Goal: Transaction & Acquisition: Download file/media

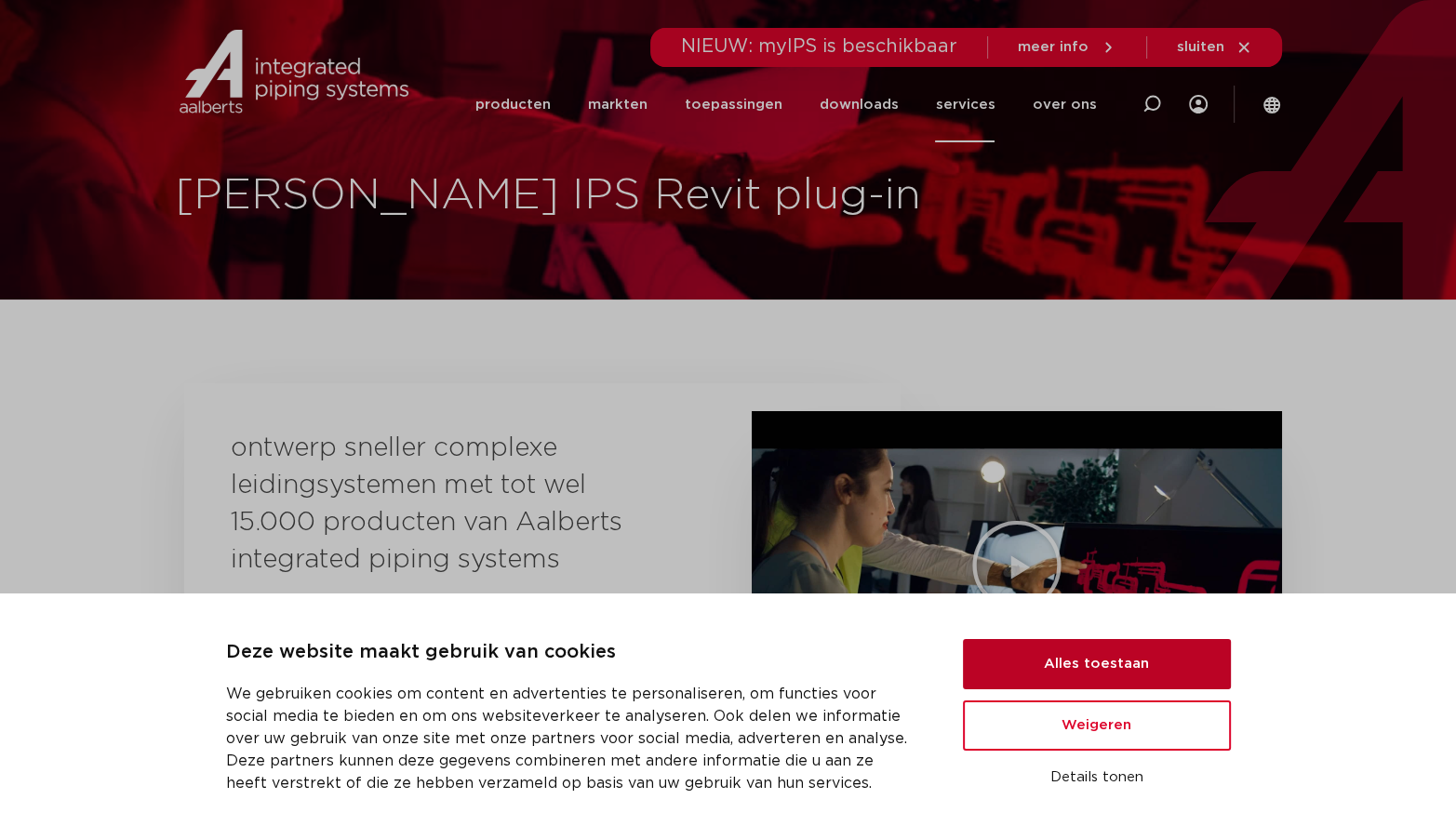
click at [1061, 666] on button "Alles toestaan" at bounding box center [1096, 664] width 268 height 50
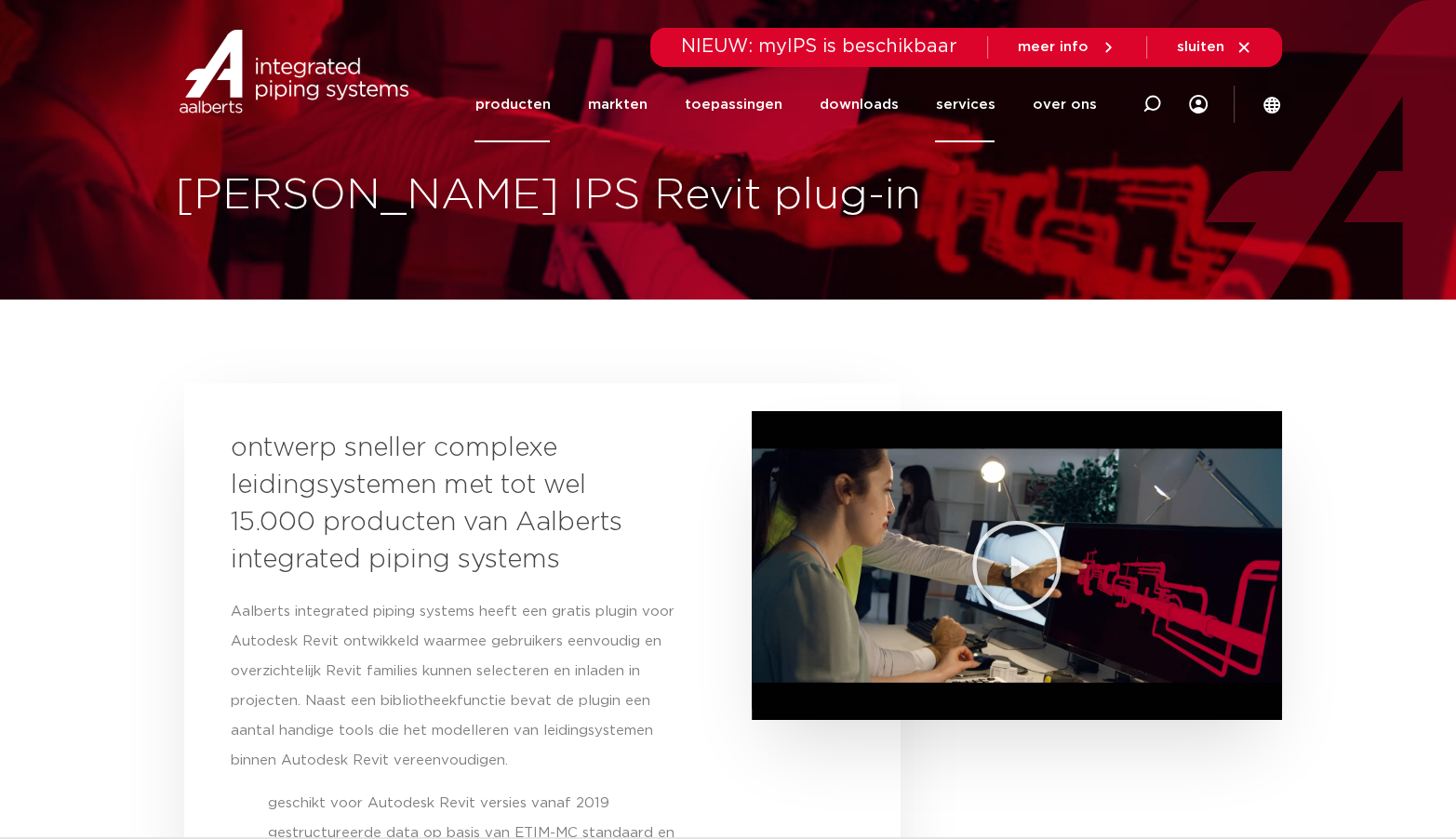
click at [520, 103] on link "producten" at bounding box center [512, 105] width 76 height 76
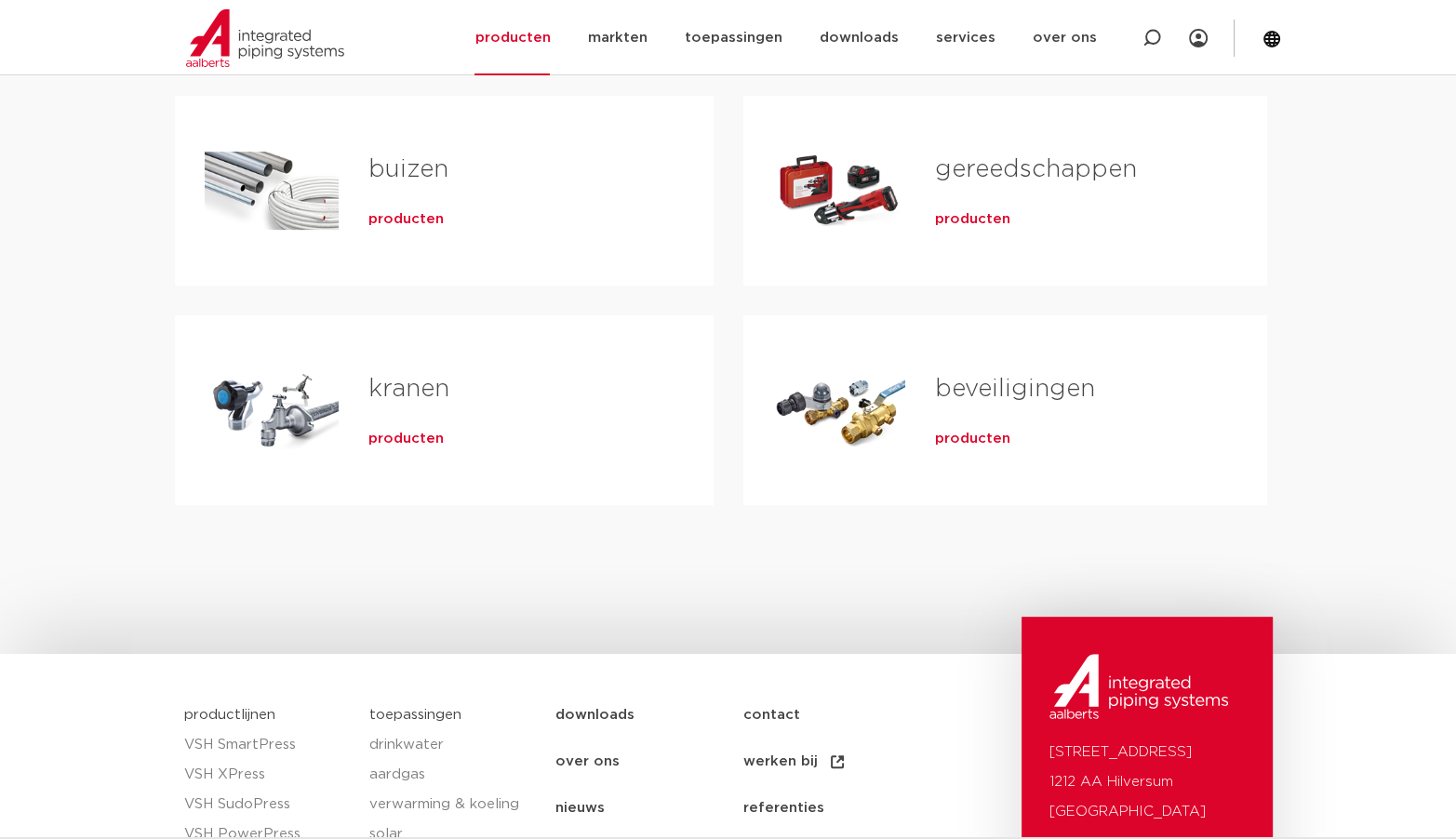
scroll to position [558, 0]
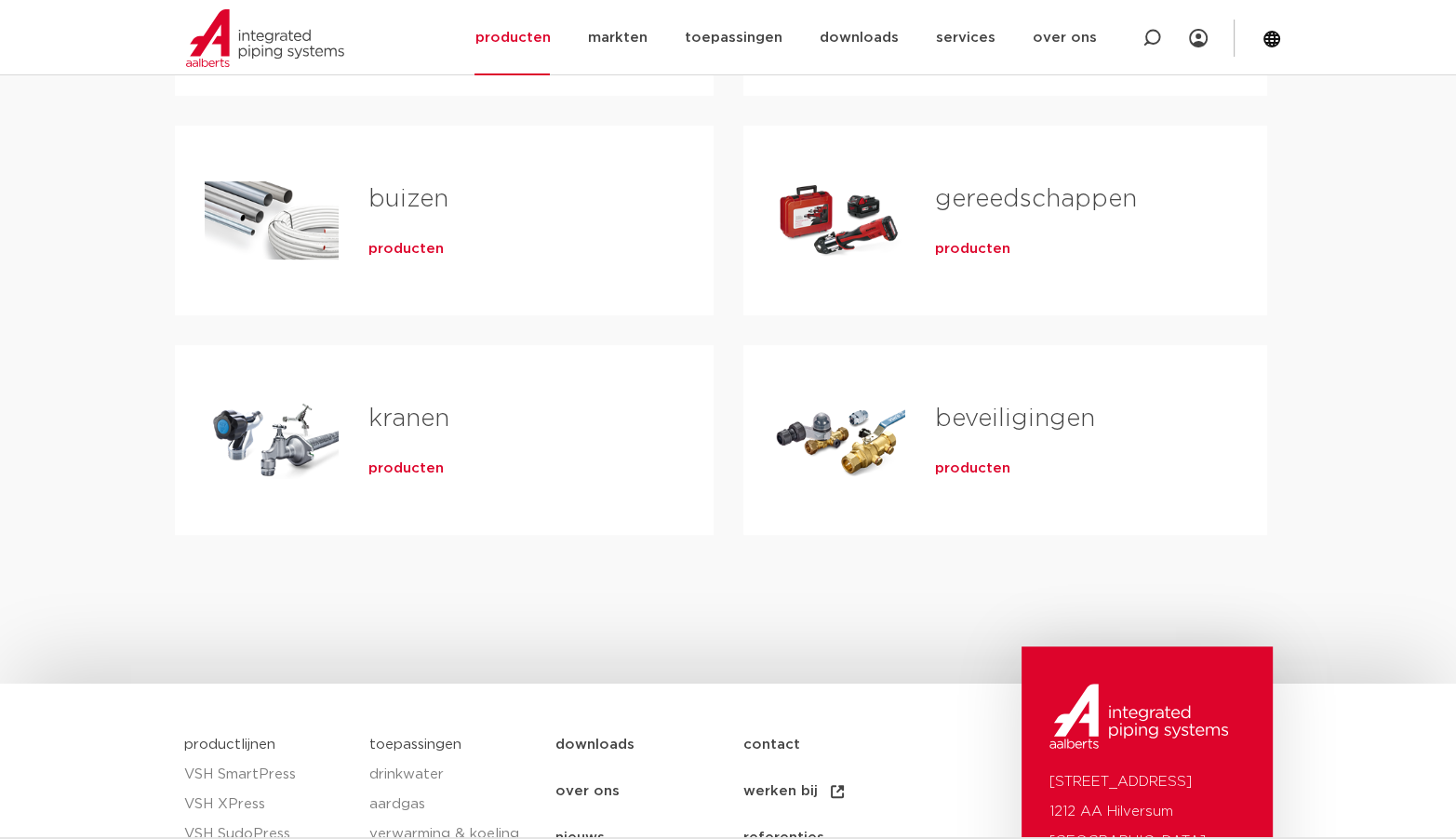
click at [417, 457] on div "producten" at bounding box center [511, 464] width 286 height 26
click at [419, 464] on span "producten" at bounding box center [406, 468] width 76 height 18
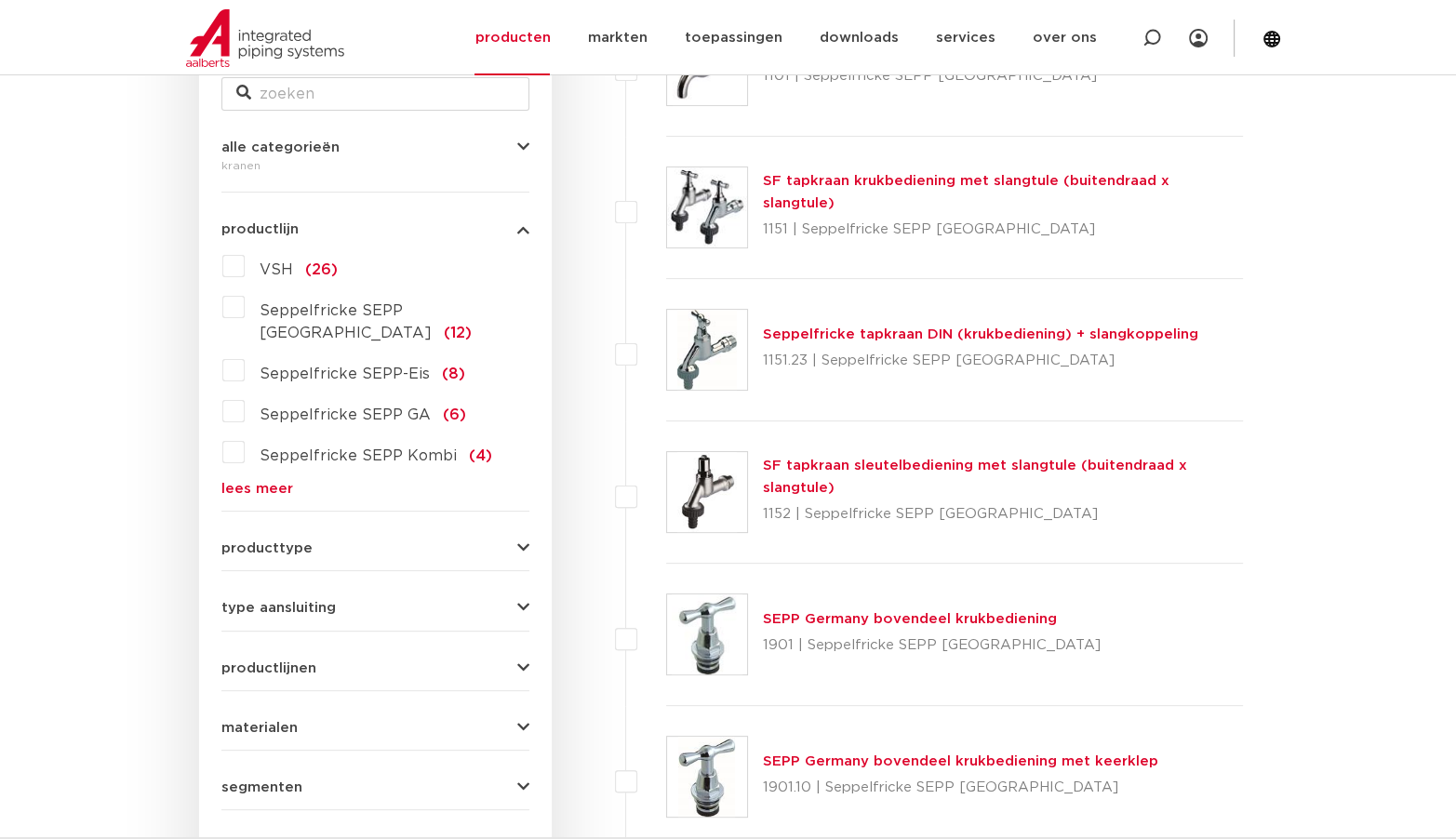
scroll to position [372, 0]
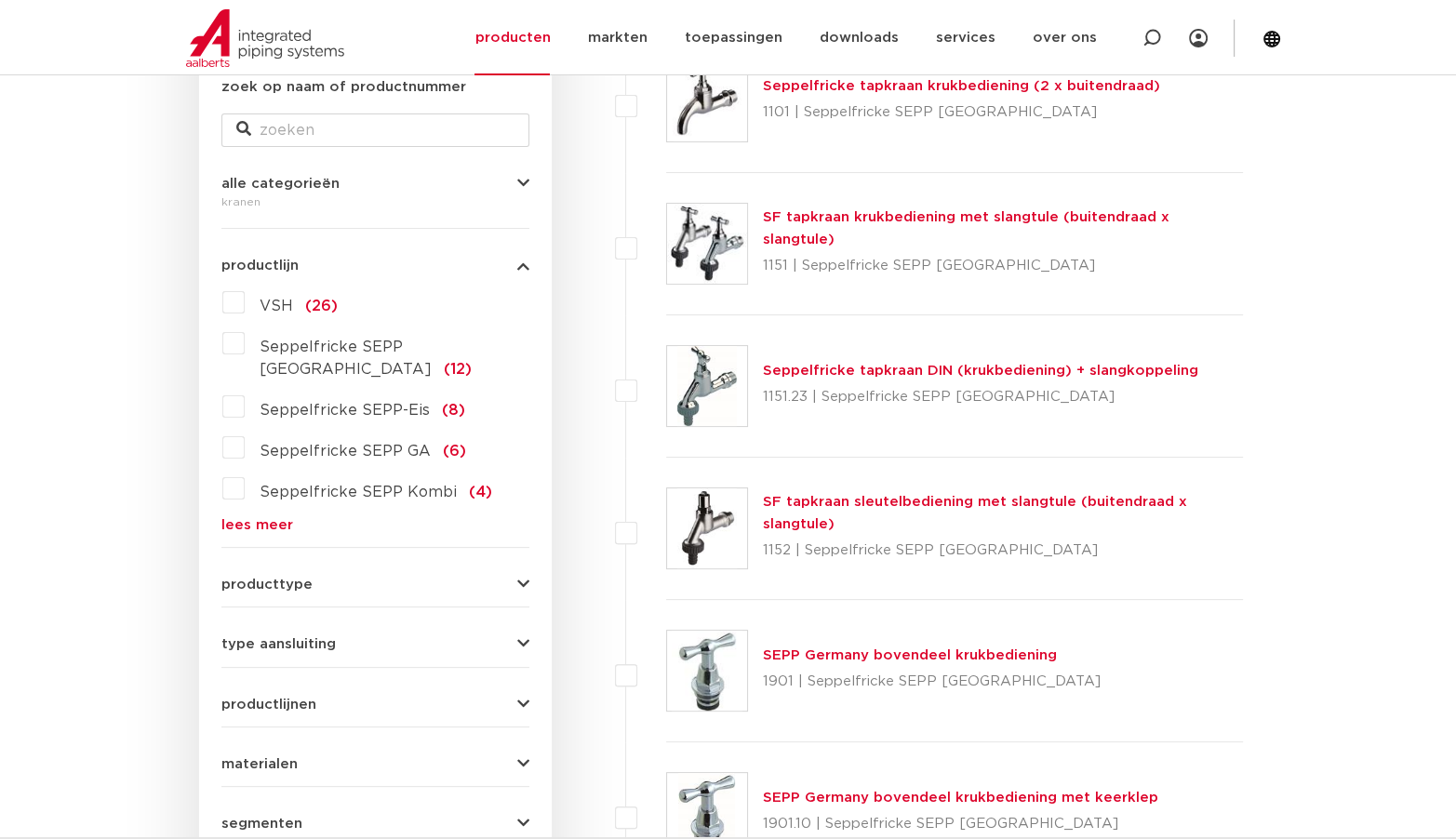
click at [298, 637] on span "type aansluiting" at bounding box center [278, 643] width 114 height 14
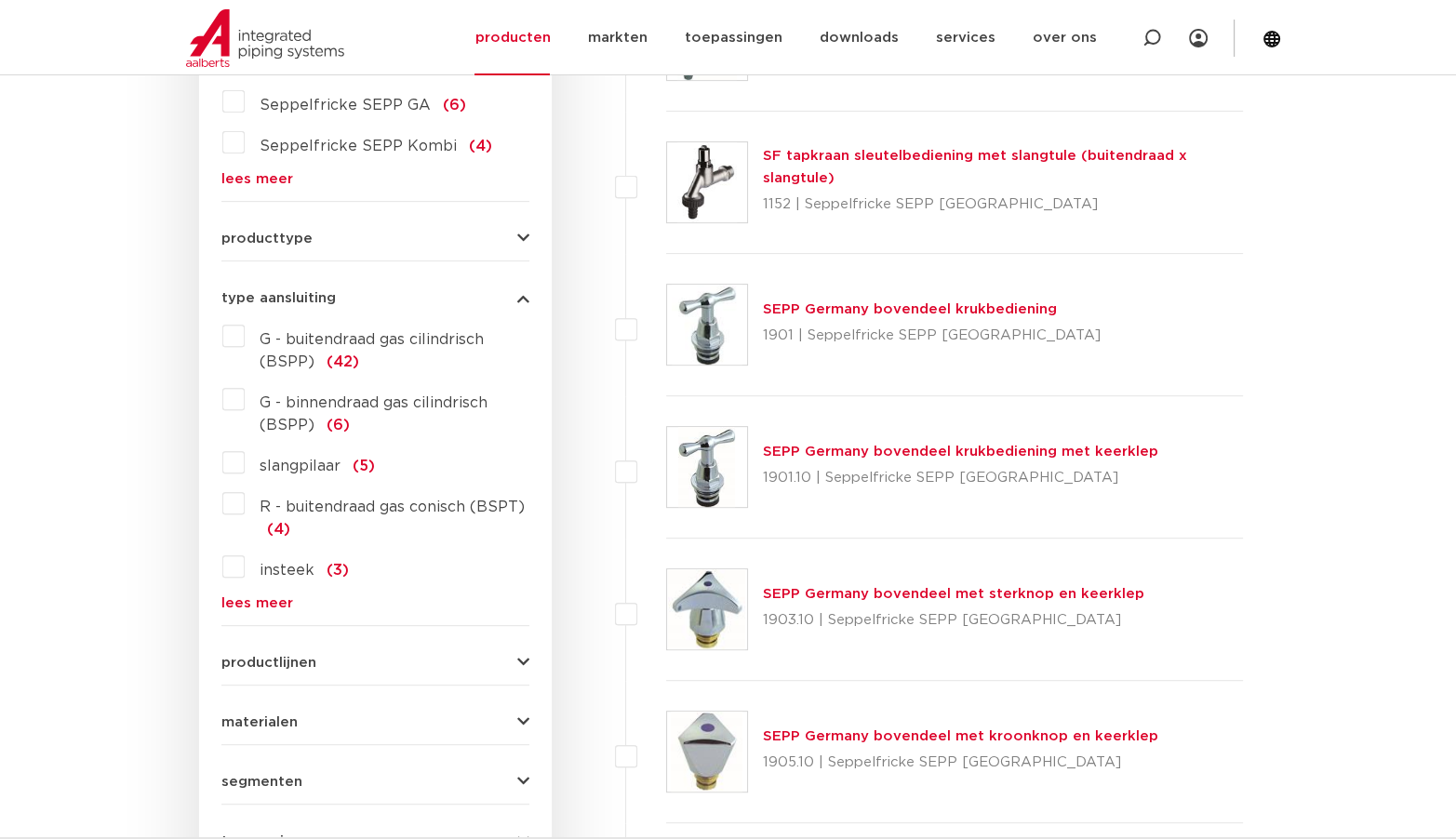
scroll to position [744, 0]
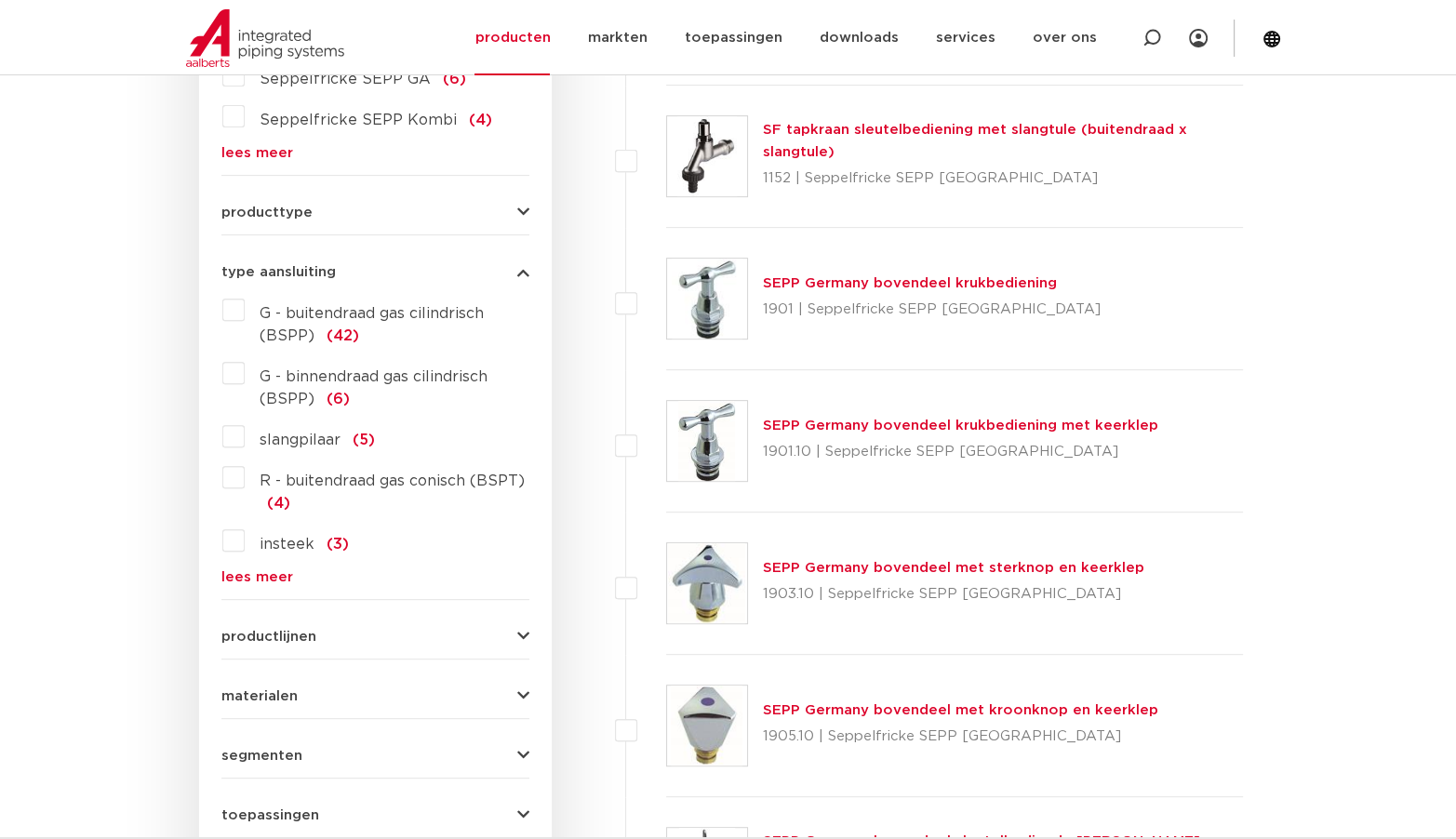
click at [280, 537] on span "insteek" at bounding box center [287, 544] width 55 height 15
click at [0, 0] on input "insteek (3)" at bounding box center [0, 0] width 0 height 0
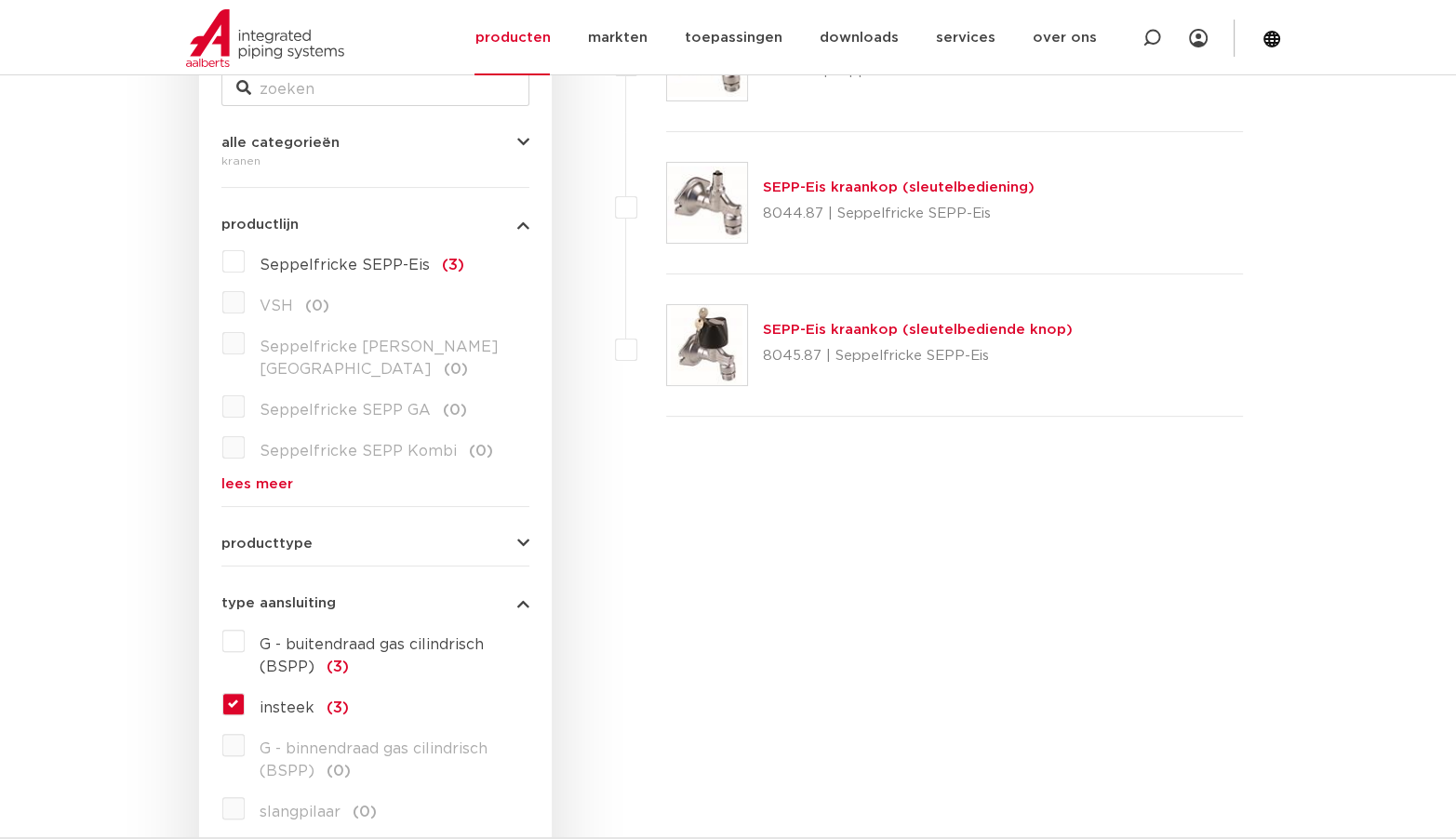
scroll to position [465, 0]
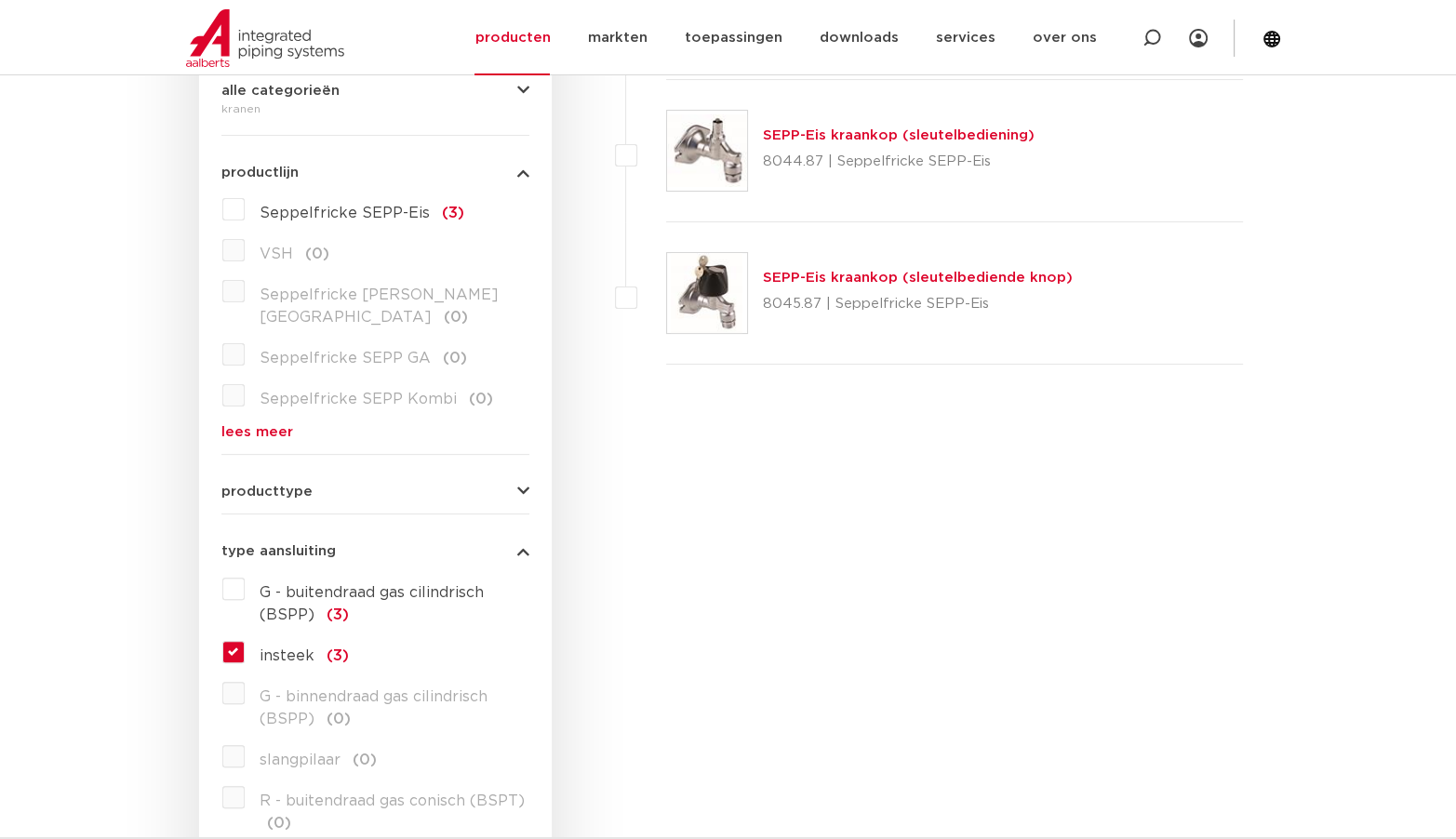
click at [244, 637] on label "insteek (3)" at bounding box center [296, 651] width 104 height 30
click at [0, 0] on input "insteek (3)" at bounding box center [0, 0] width 0 height 0
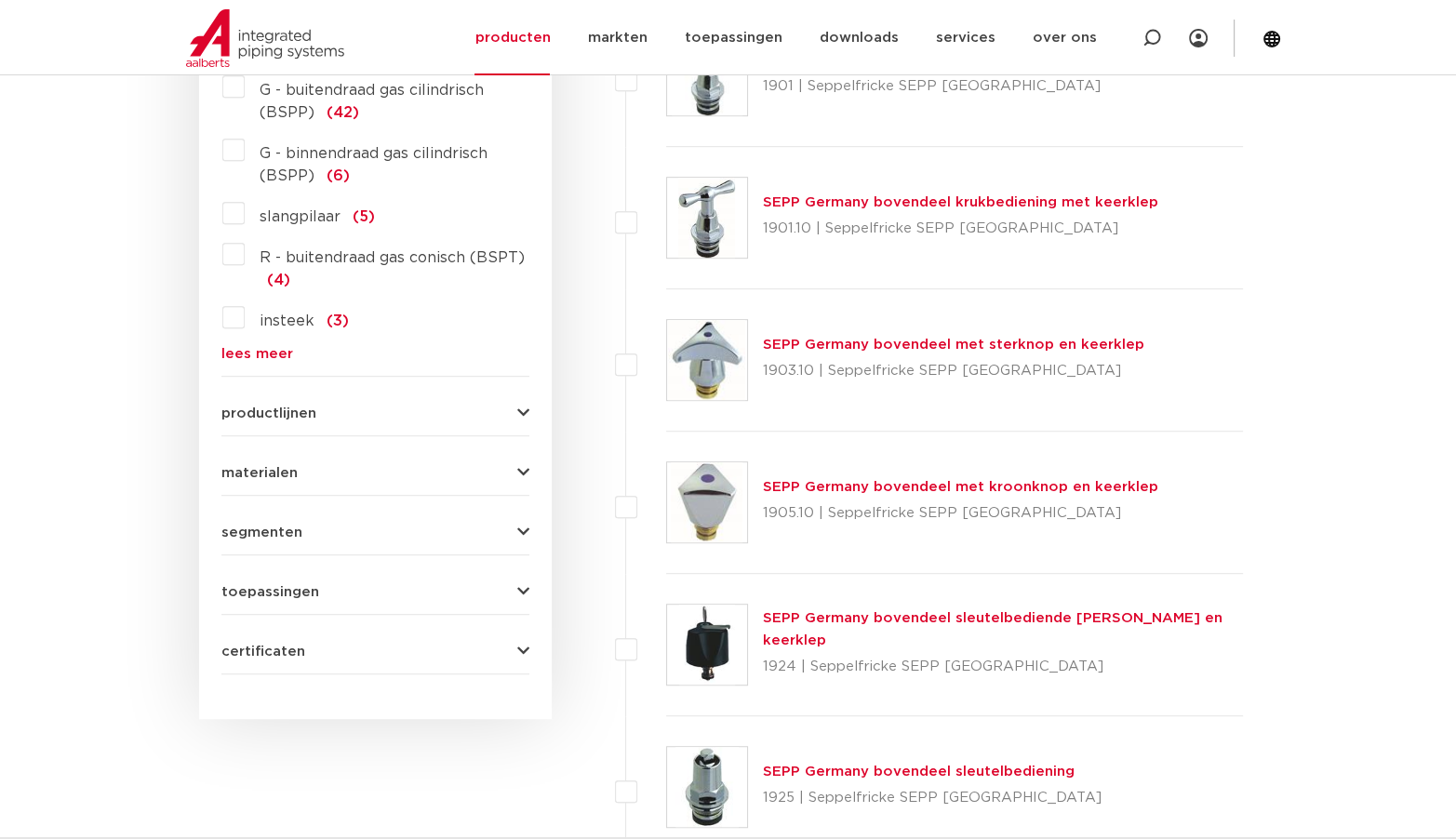
scroll to position [882, 0]
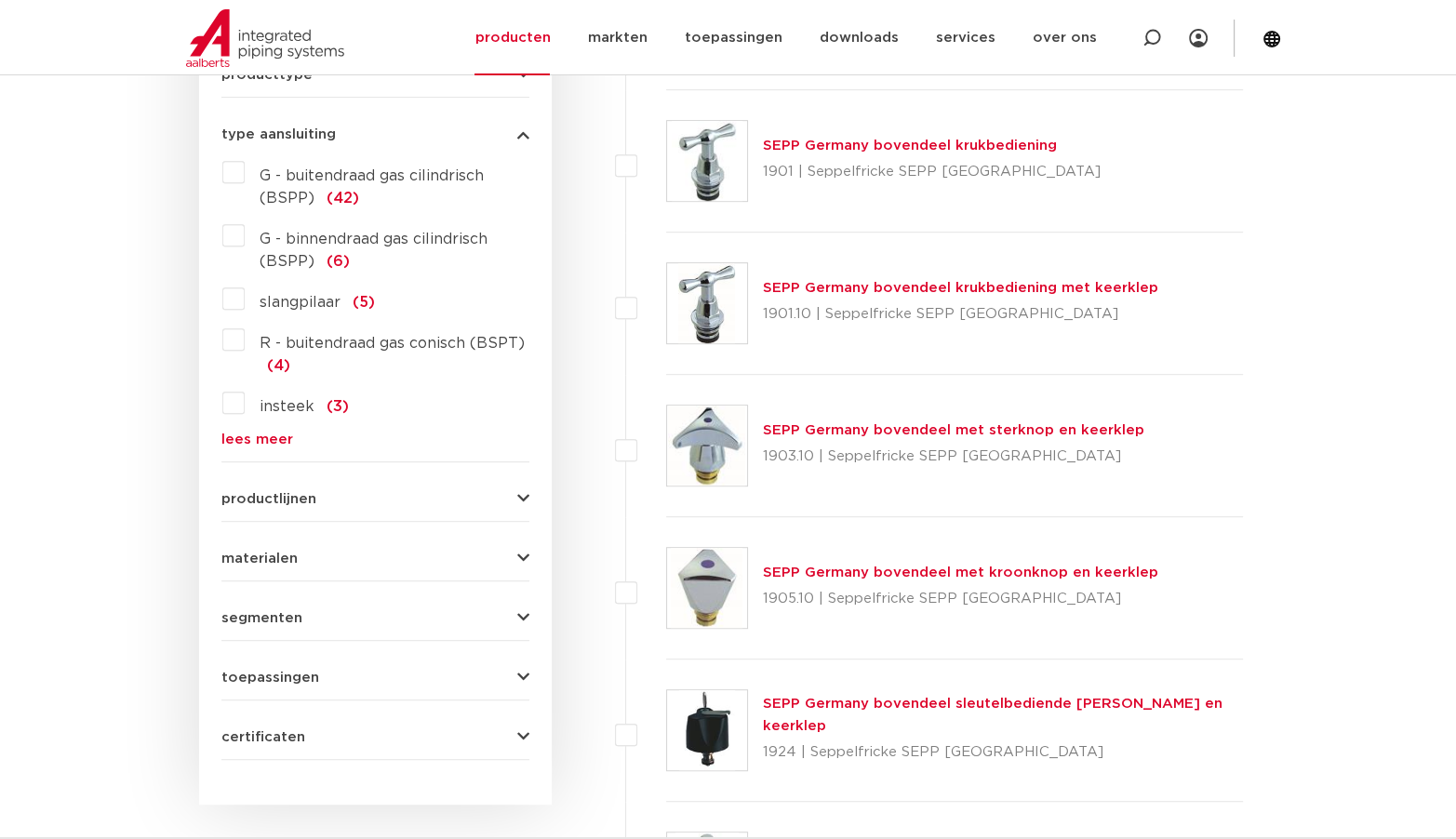
click at [288, 492] on span "productlijnen" at bounding box center [269, 499] width 95 height 14
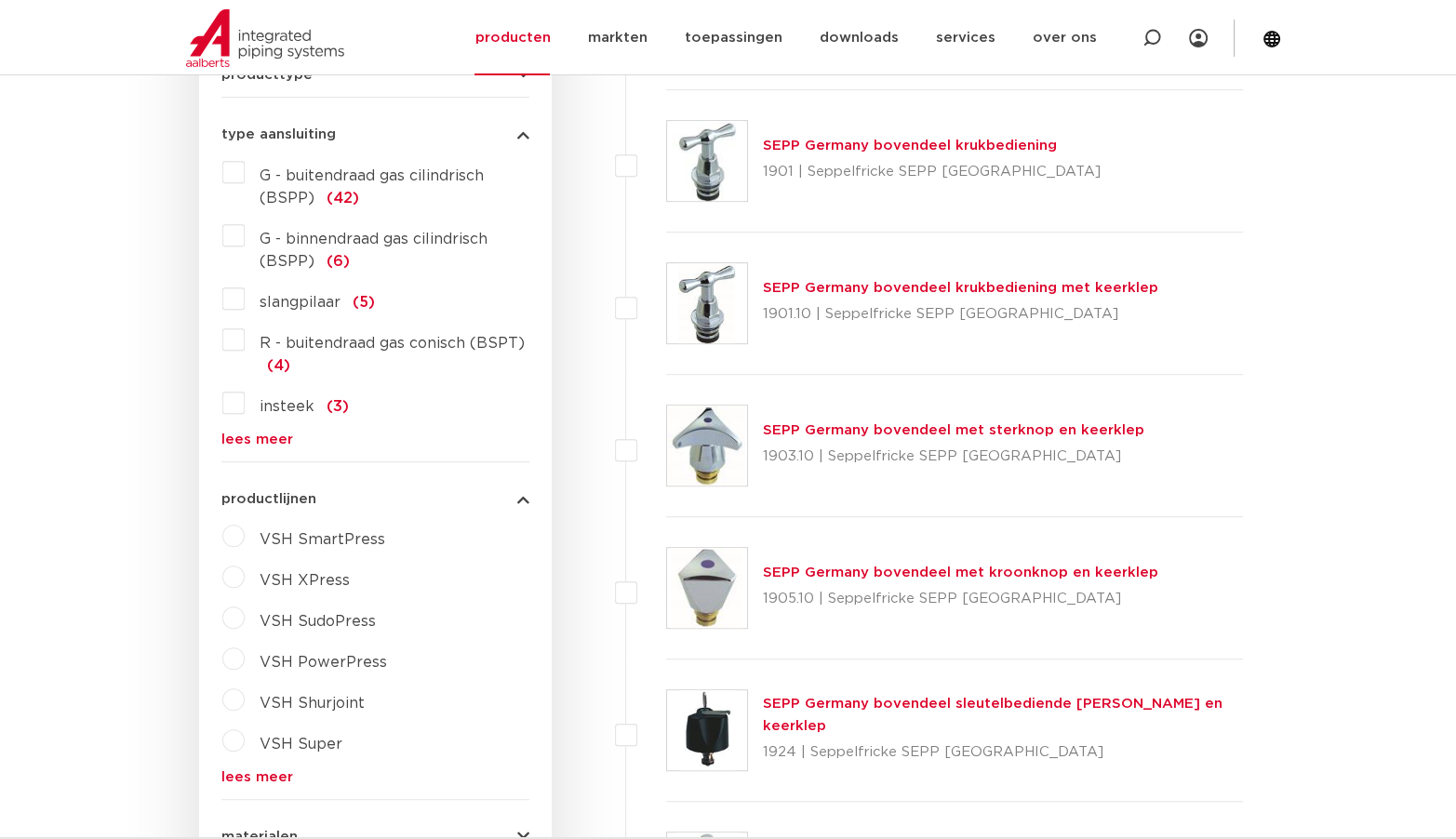
click at [316, 573] on span "VSH XPress" at bounding box center [304, 579] width 90 height 15
click at [357, 606] on select "maak een keuze VSH XPress RVS 304 fittingen VSH XPress Staalverzinkt fittingen …" at bounding box center [393, 623] width 266 height 42
select select "4450"
click at [260, 603] on select "maak een keuze VSH XPress RVS 304 fittingen VSH XPress Staalverzinkt fittingen …" at bounding box center [393, 623] width 266 height 42
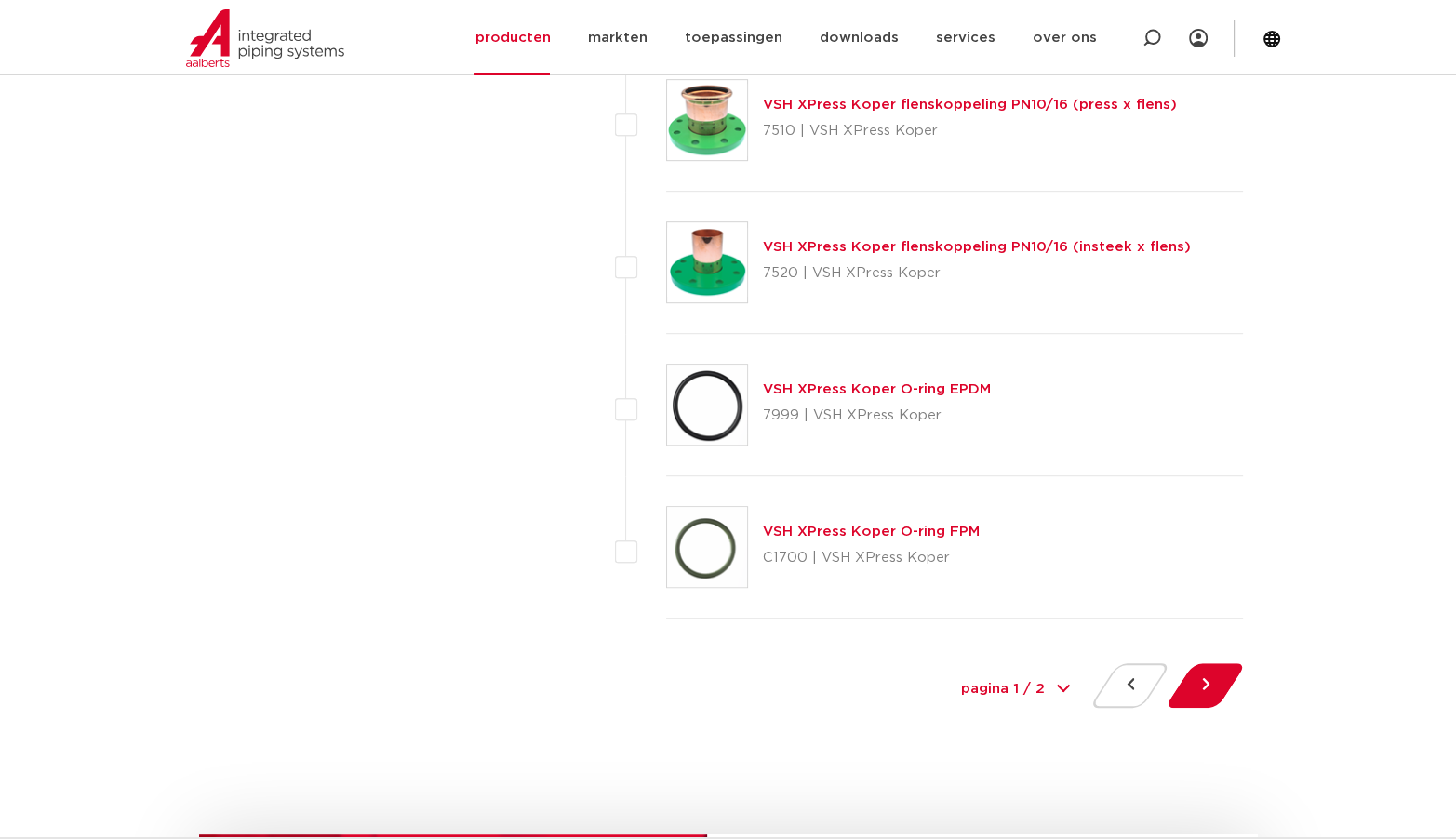
scroll to position [8059, 0]
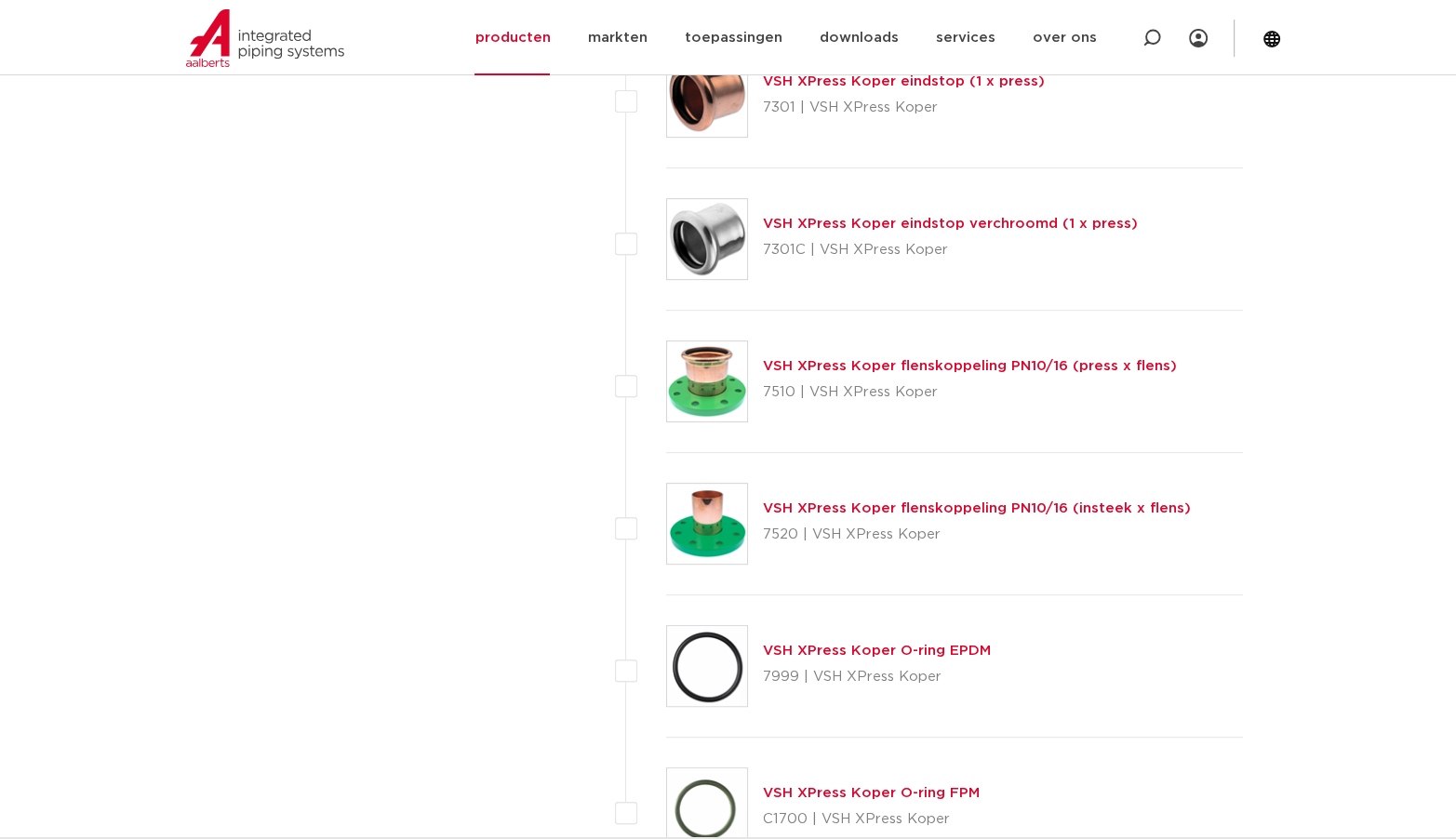
click at [787, 358] on link "VSH XPress Koper flenskoppeling PN10/16 (press x flens)" at bounding box center [969, 365] width 414 height 14
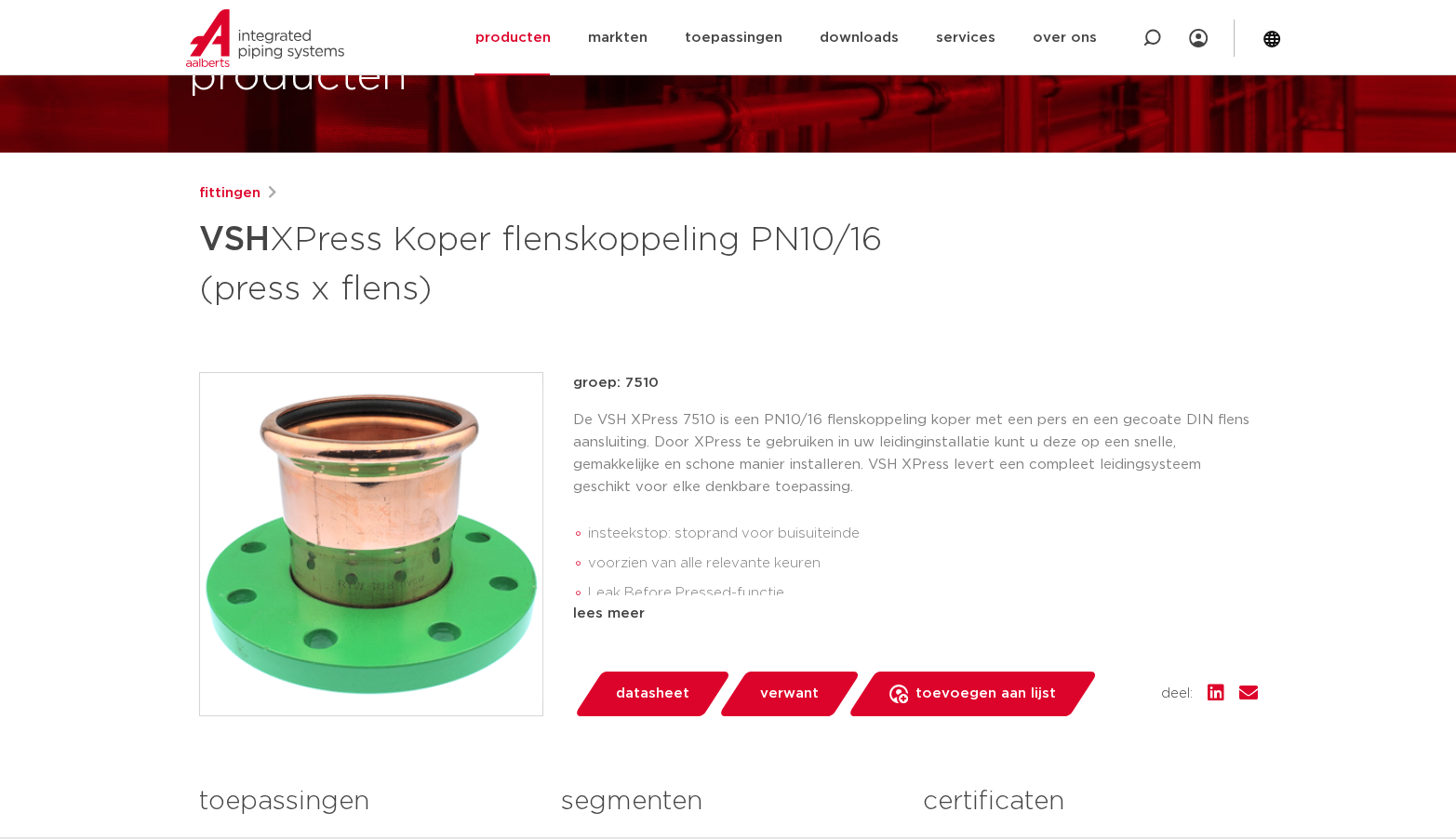
scroll to position [186, 0]
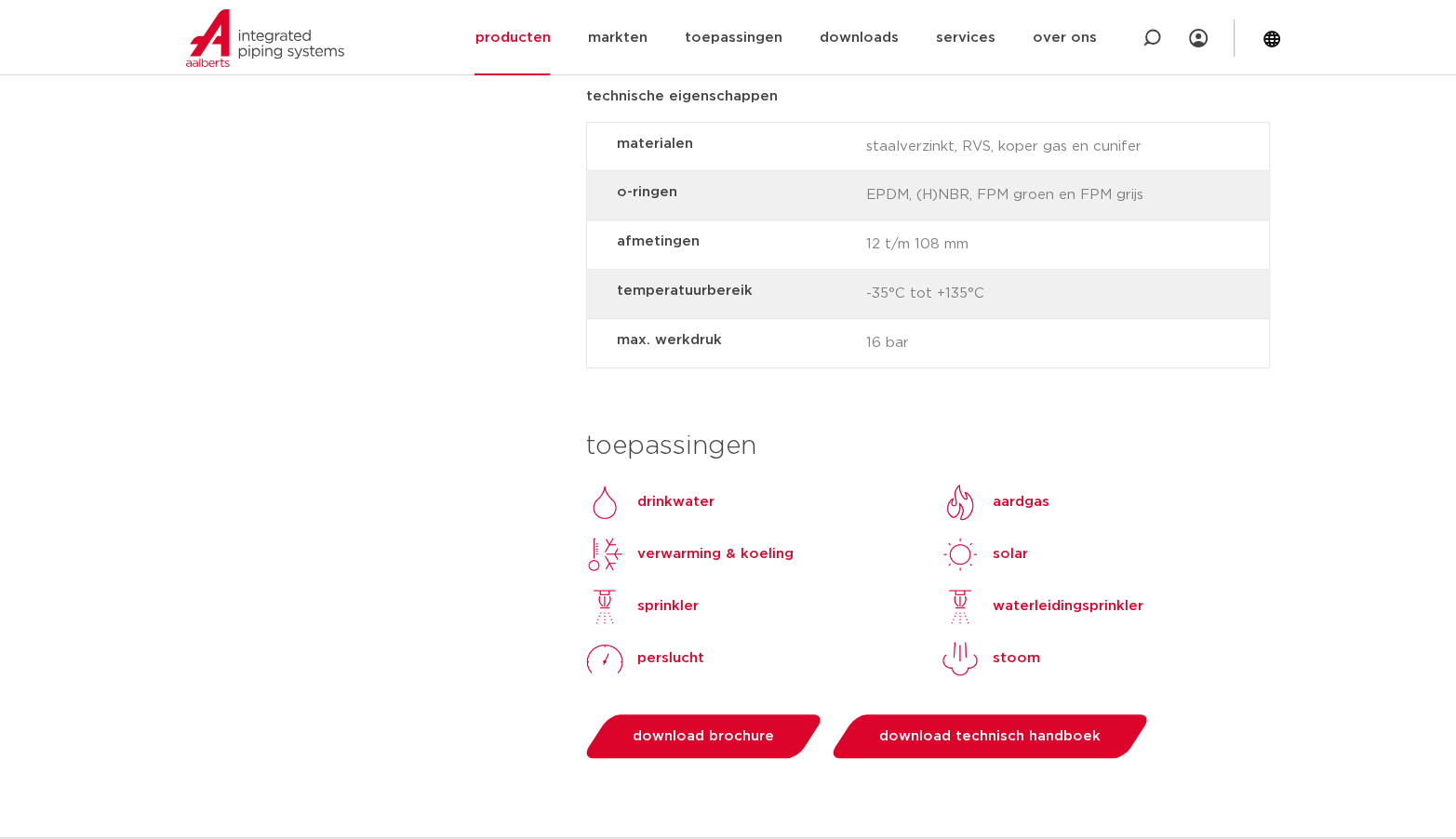
scroll to position [1456, 0]
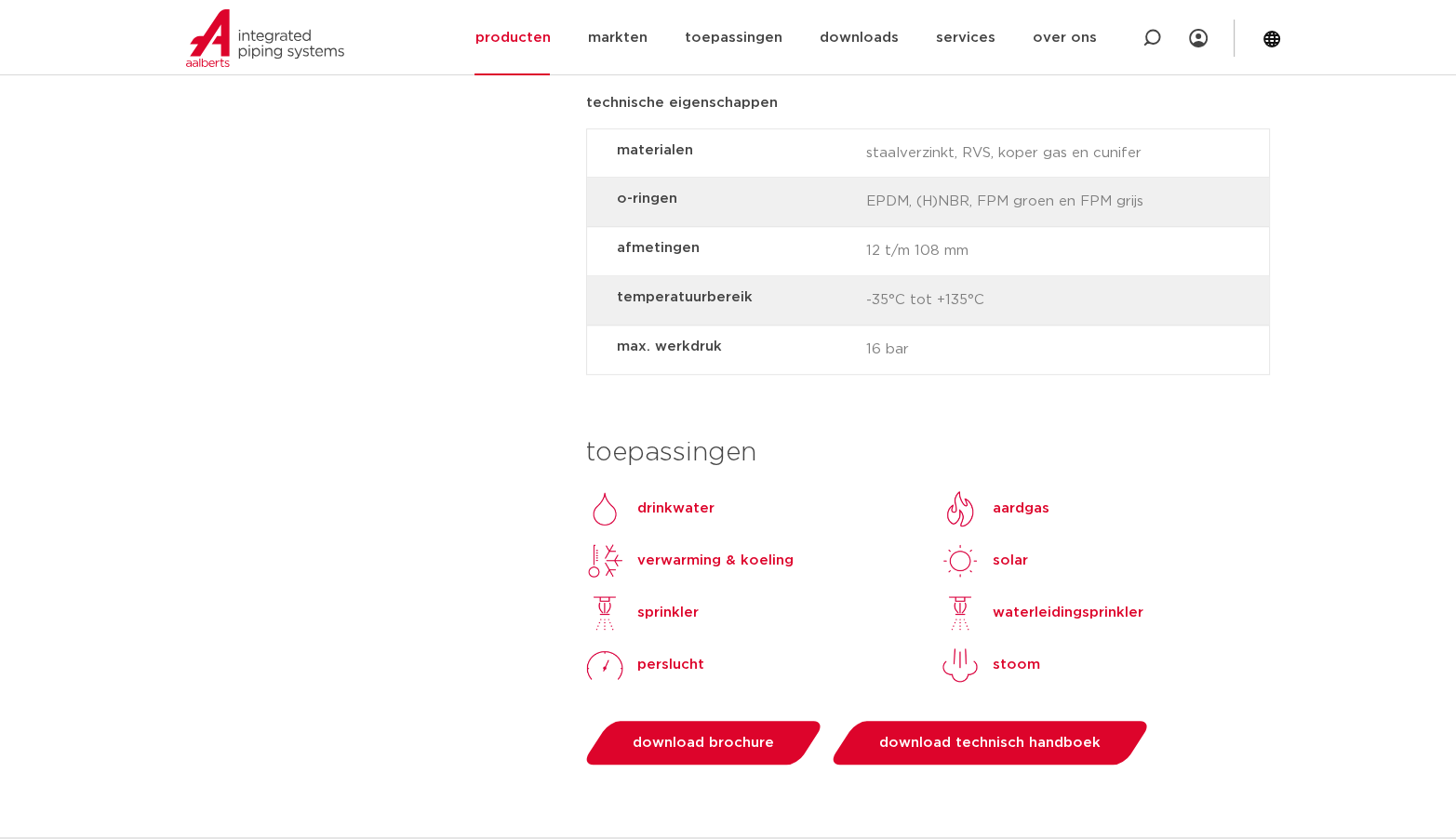
click at [676, 497] on p "drinkwater" at bounding box center [676, 508] width 78 height 22
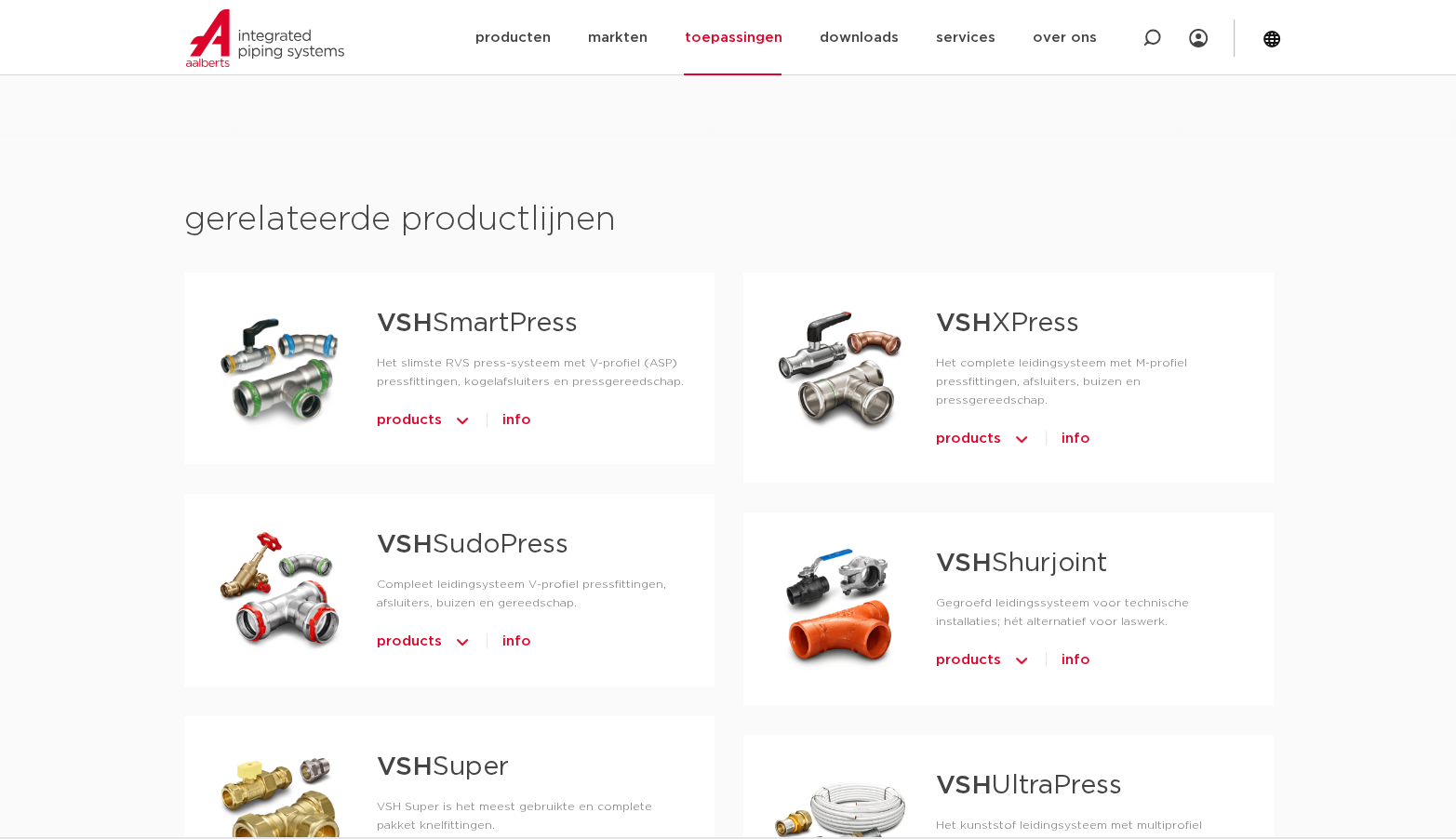
scroll to position [930, 0]
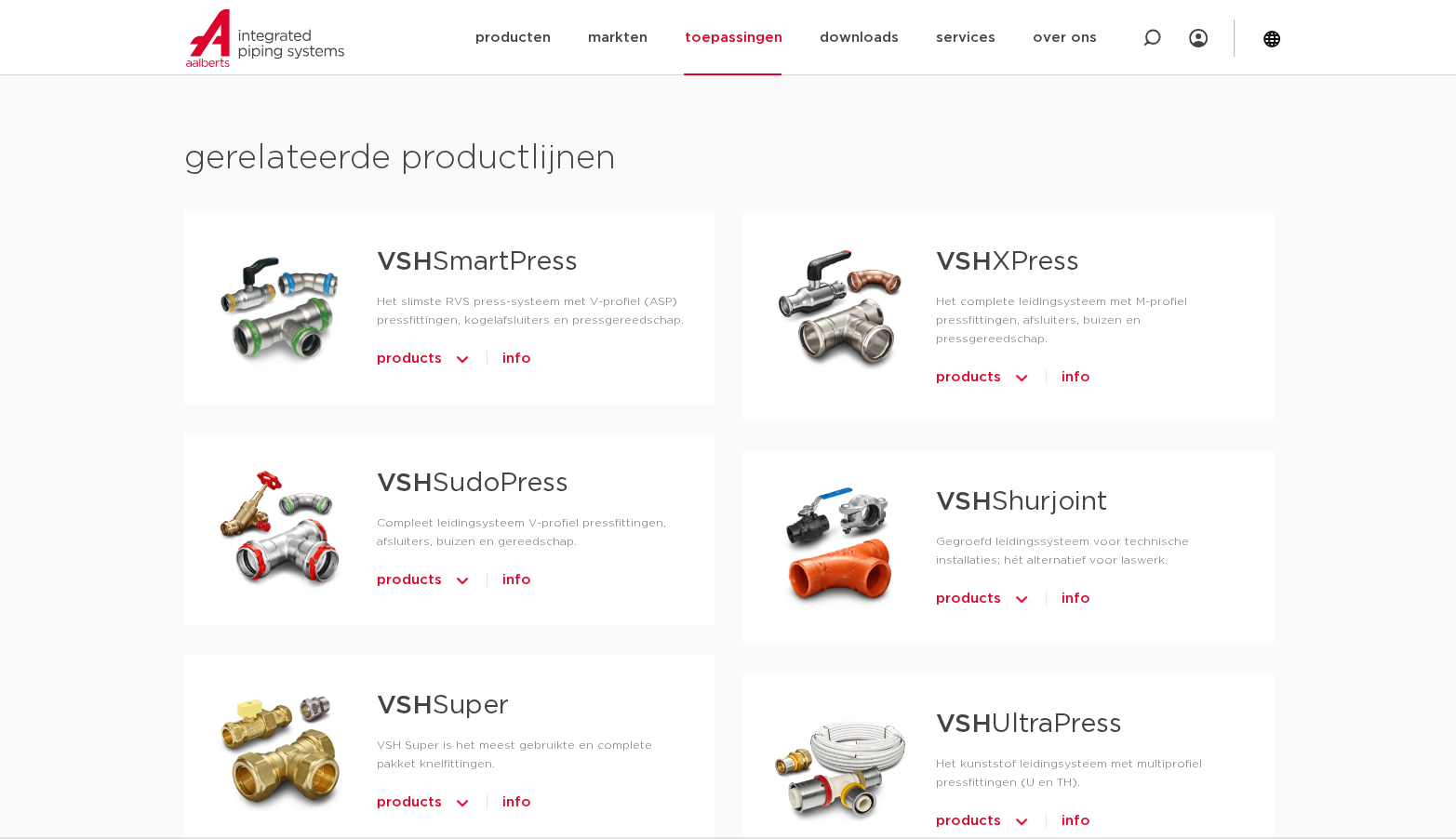
click at [1035, 269] on link "VSH XPress" at bounding box center [1007, 262] width 143 height 26
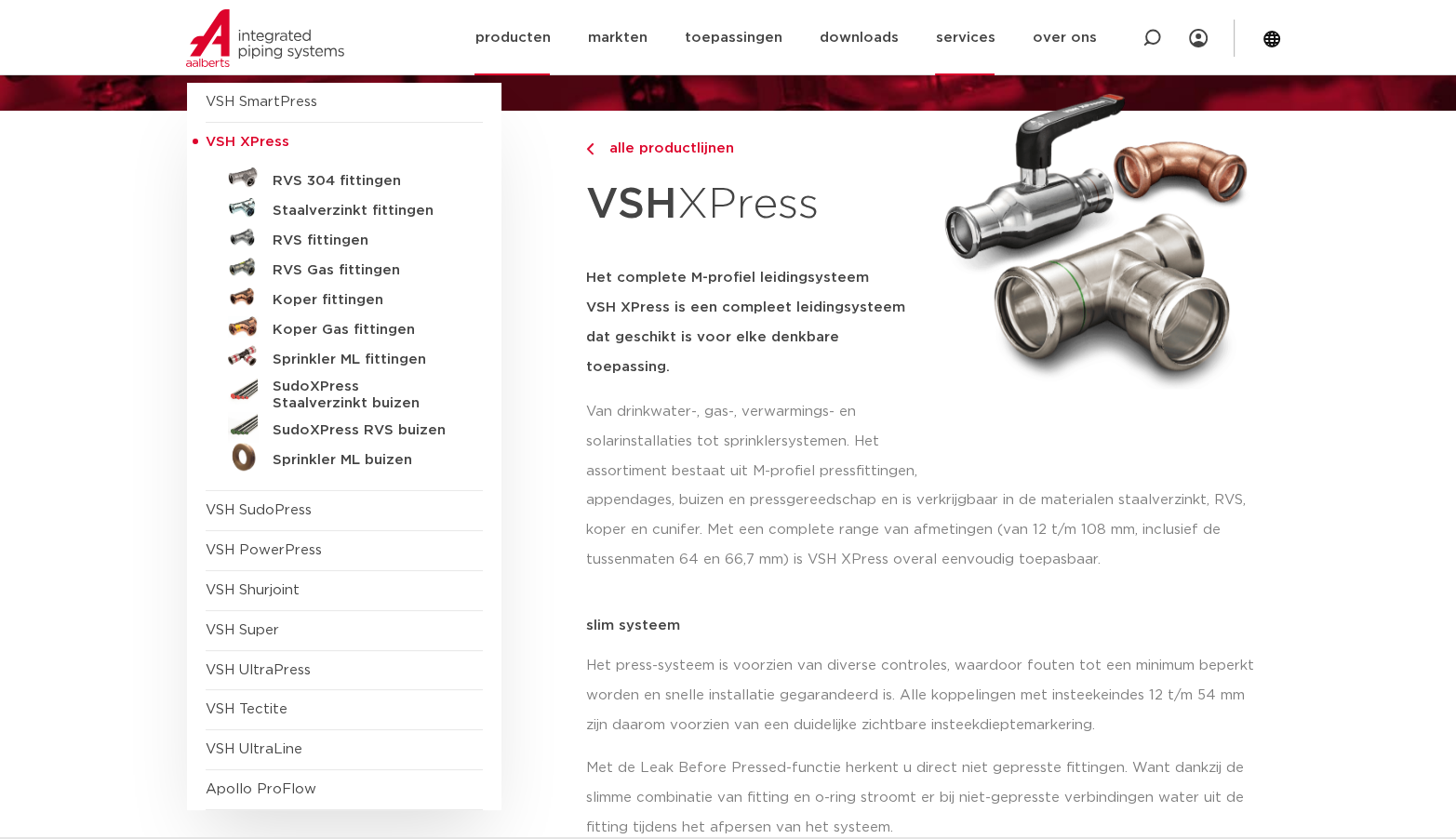
scroll to position [186, 0]
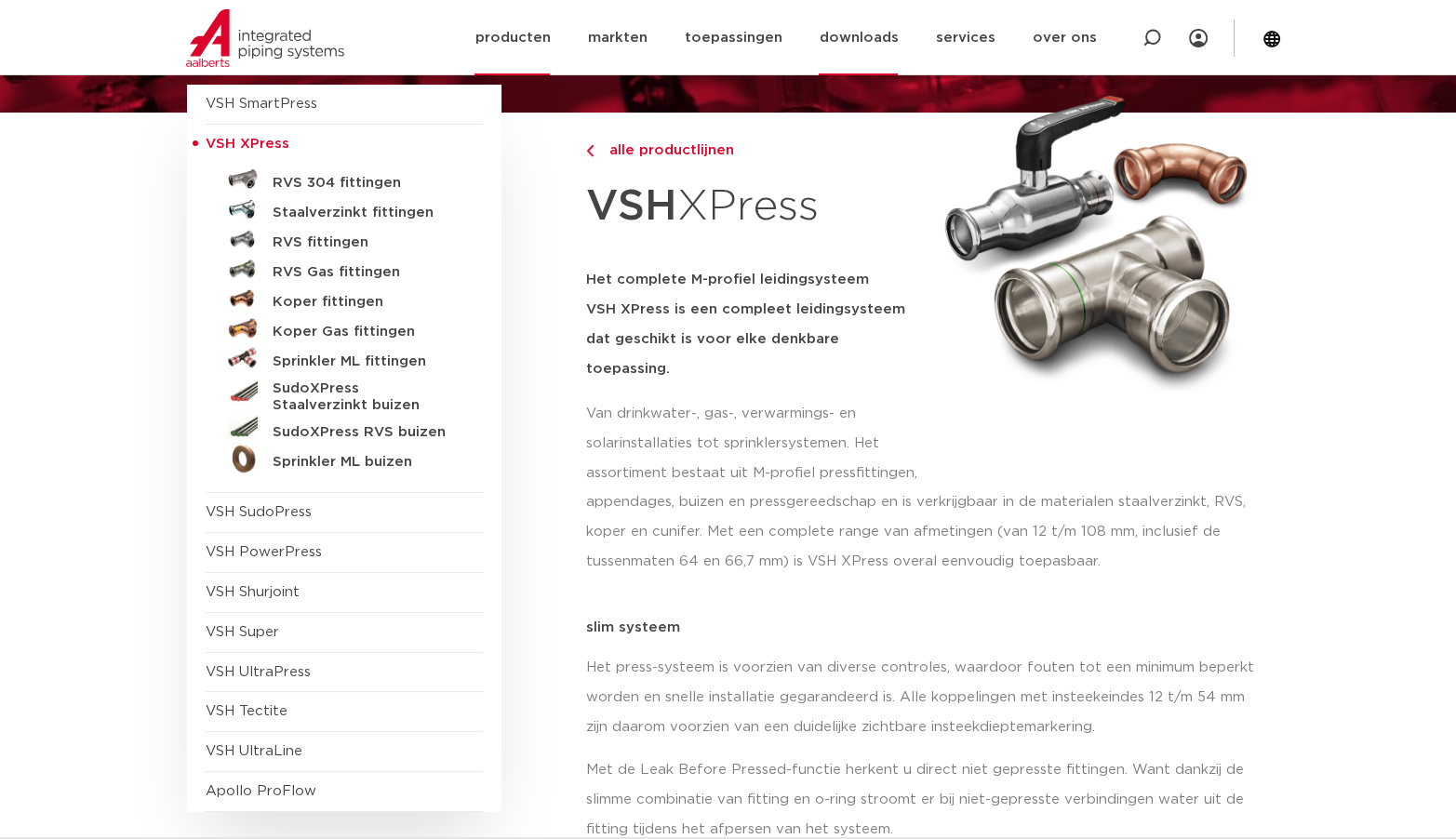
click at [877, 36] on link "downloads" at bounding box center [859, 38] width 79 height 76
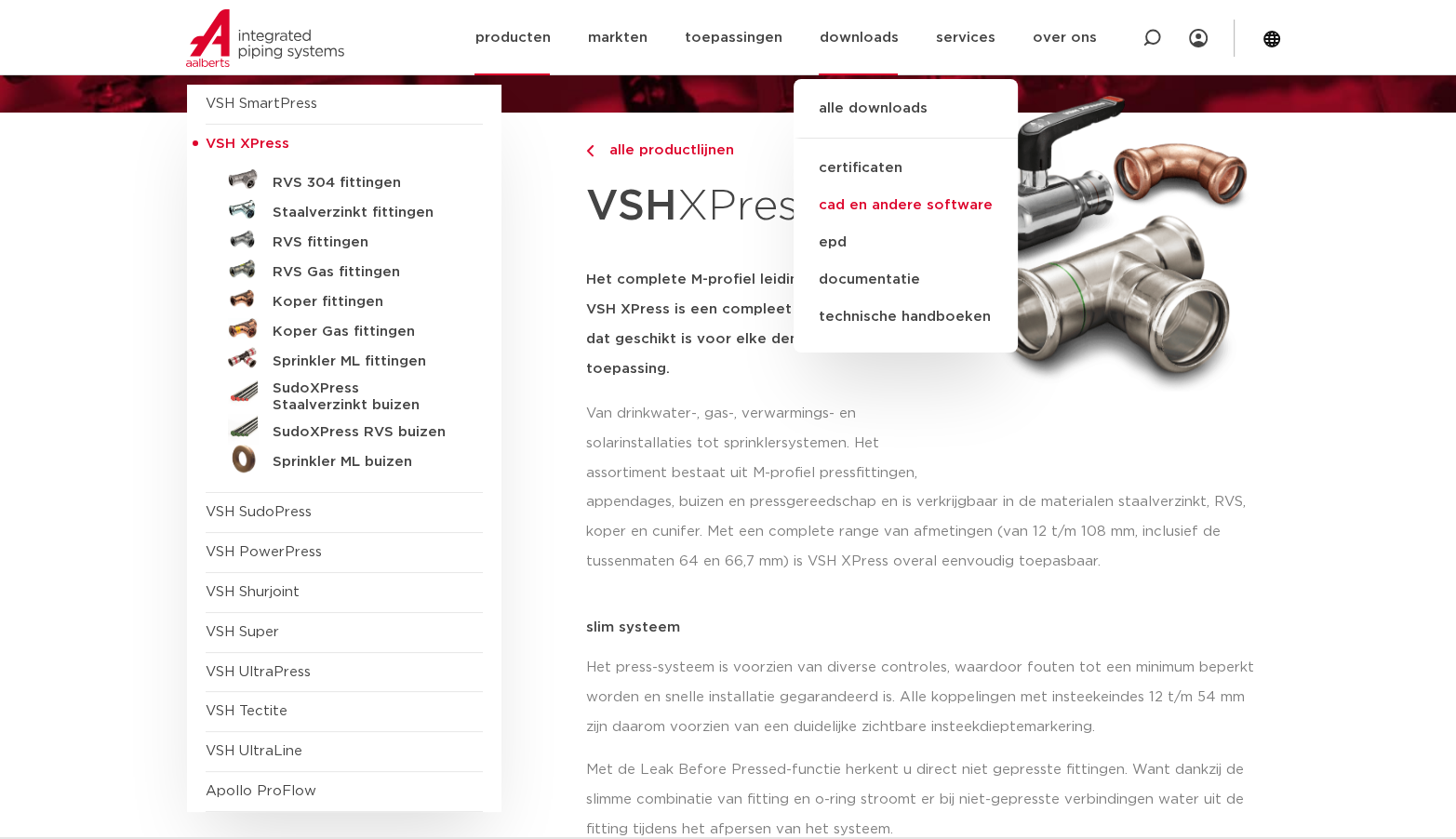
click at [930, 203] on link "cad en andere software" at bounding box center [905, 205] width 224 height 37
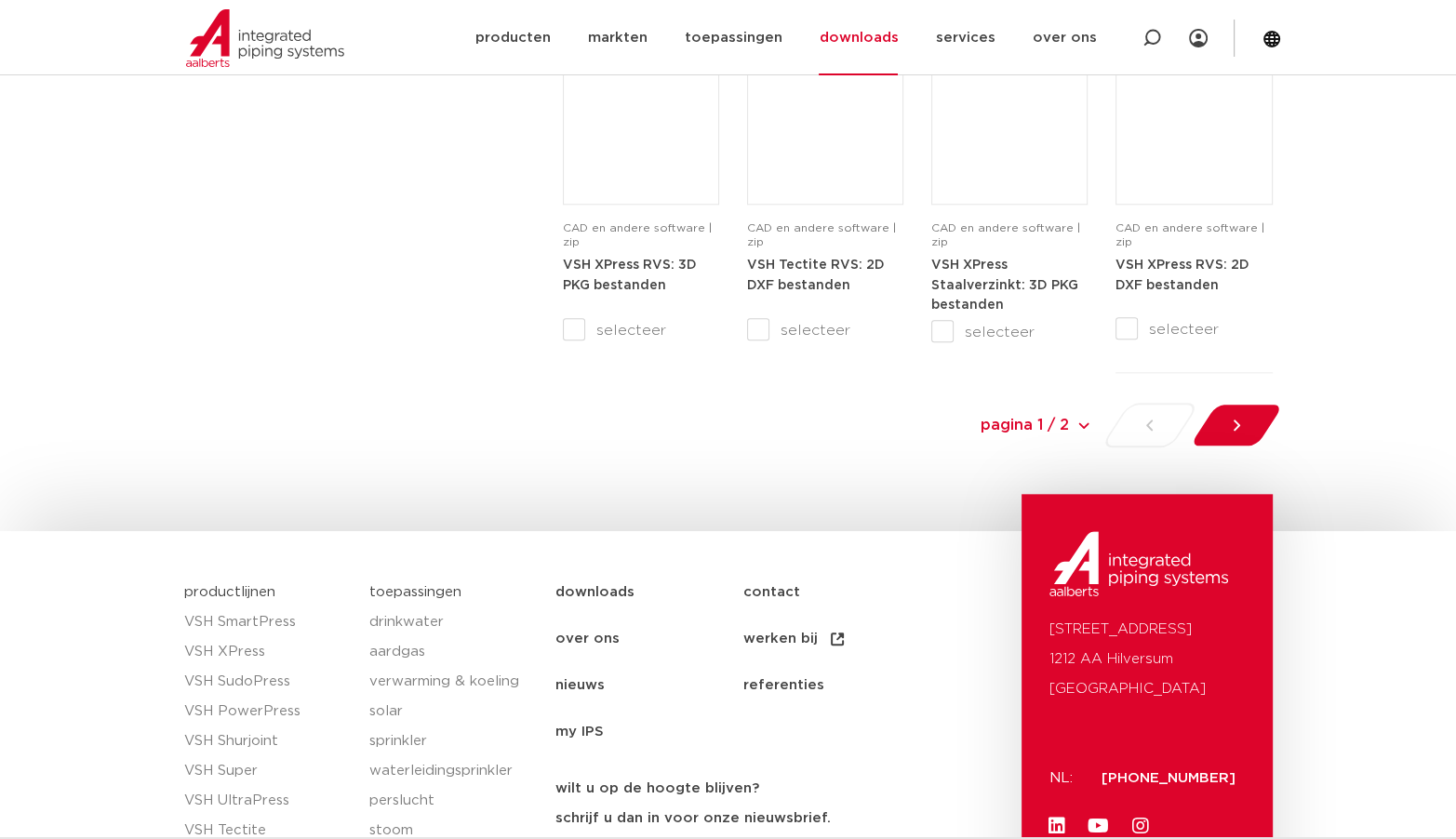
scroll to position [2045, 0]
click at [1236, 426] on icon at bounding box center [1236, 423] width 18 height 18
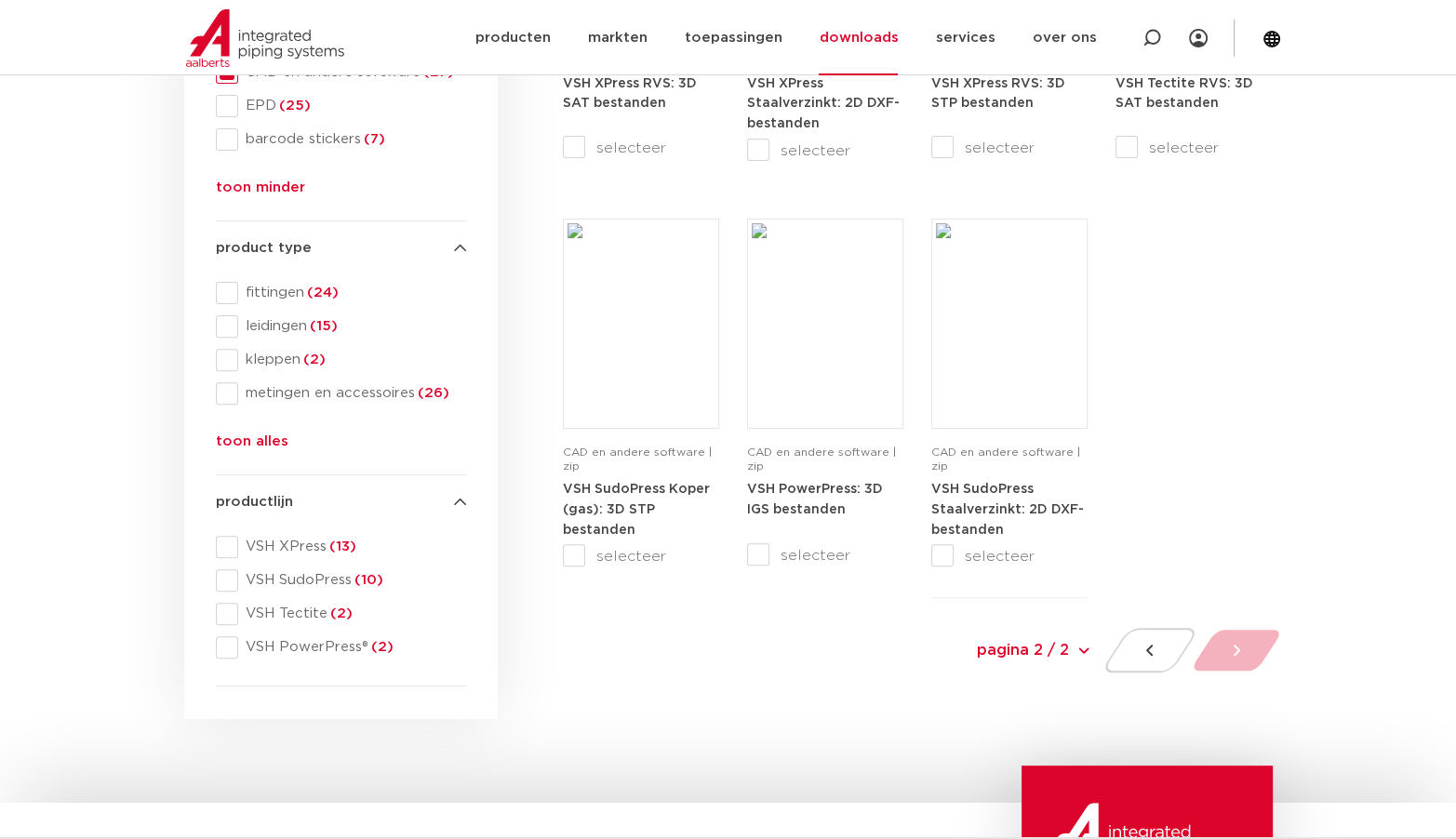
scroll to position [590, 0]
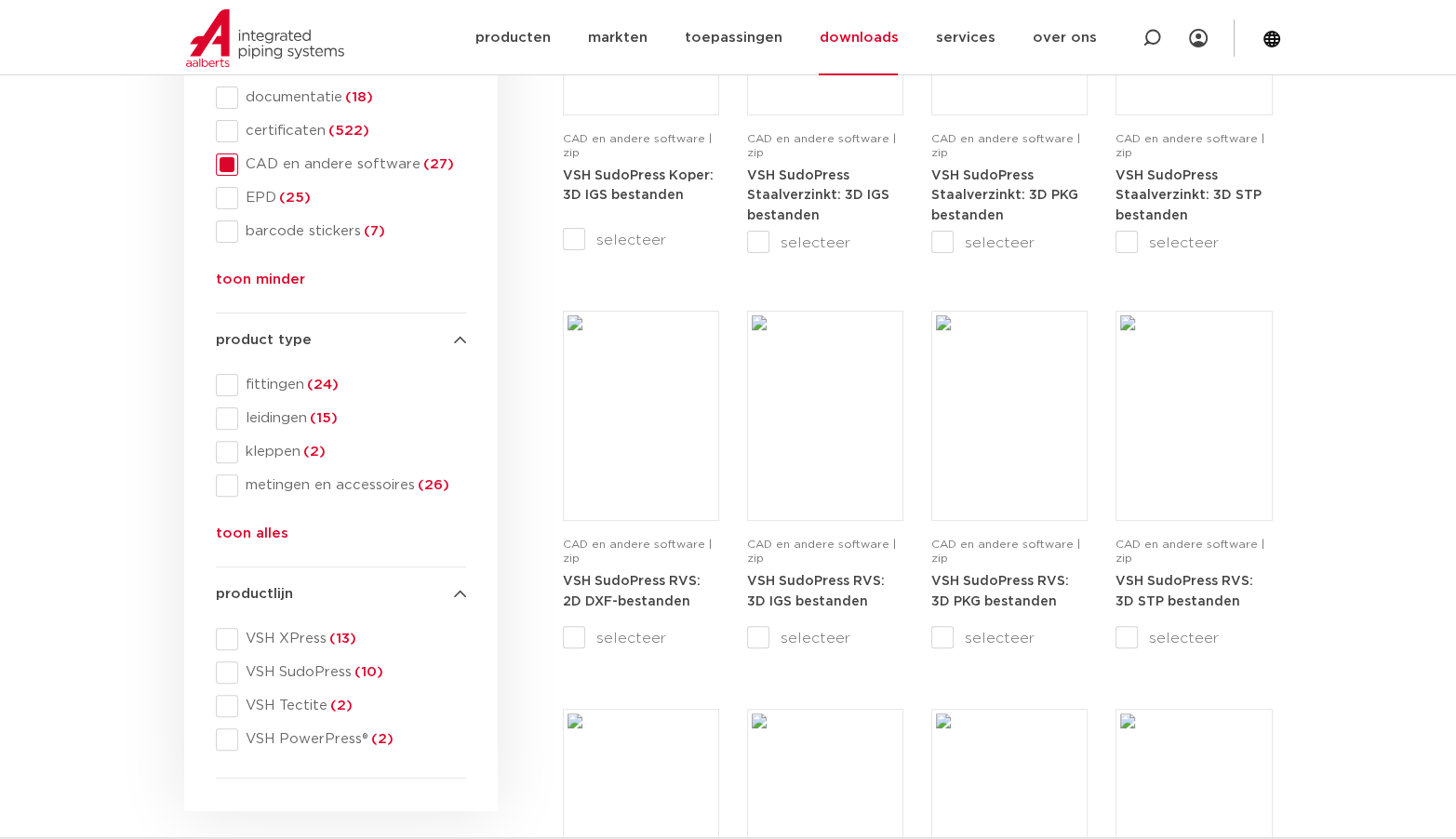
scroll to position [497, 0]
click at [290, 642] on span "VSH XPress (13)" at bounding box center [352, 640] width 228 height 18
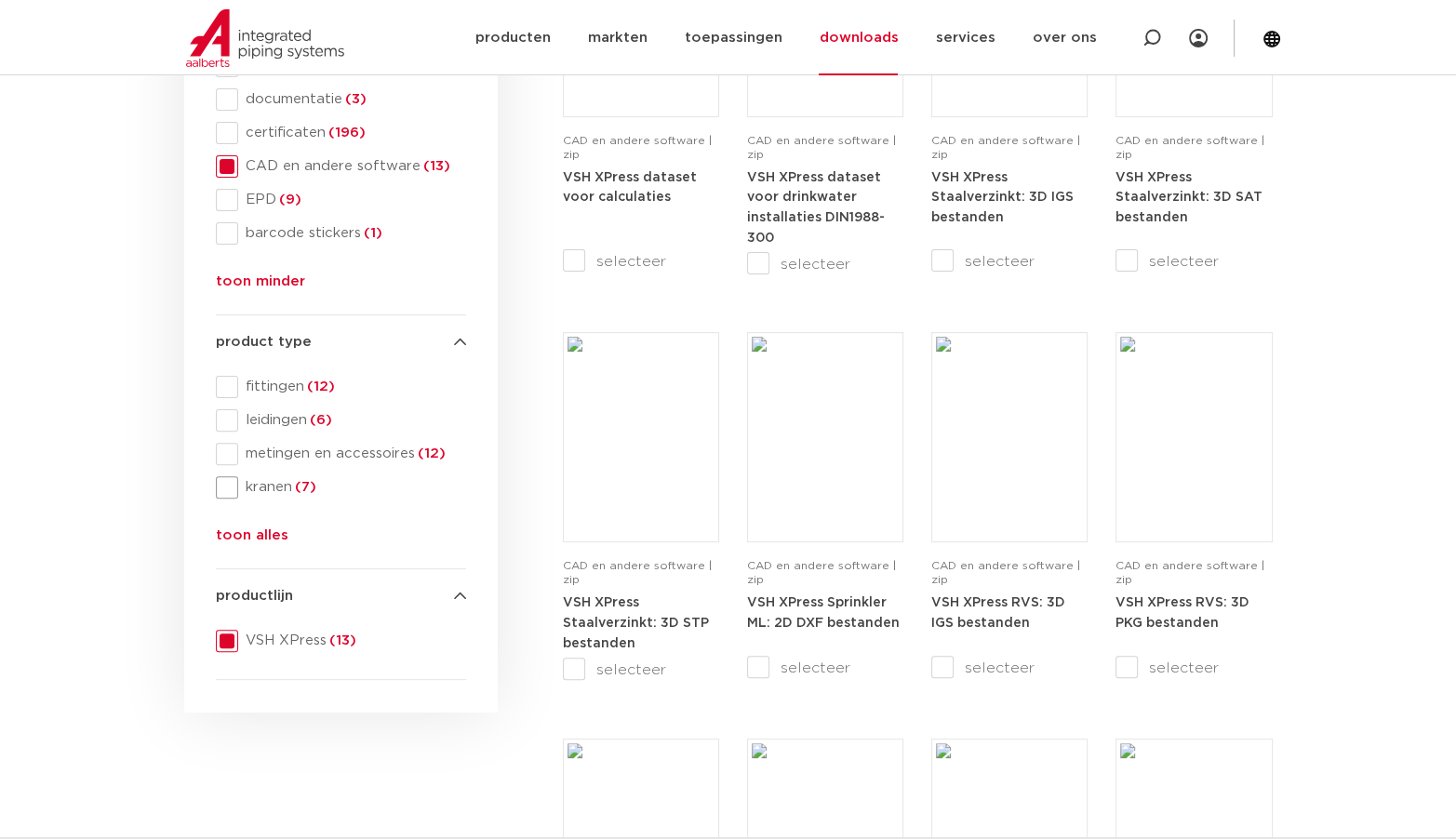
click at [225, 486] on span at bounding box center [227, 486] width 22 height 22
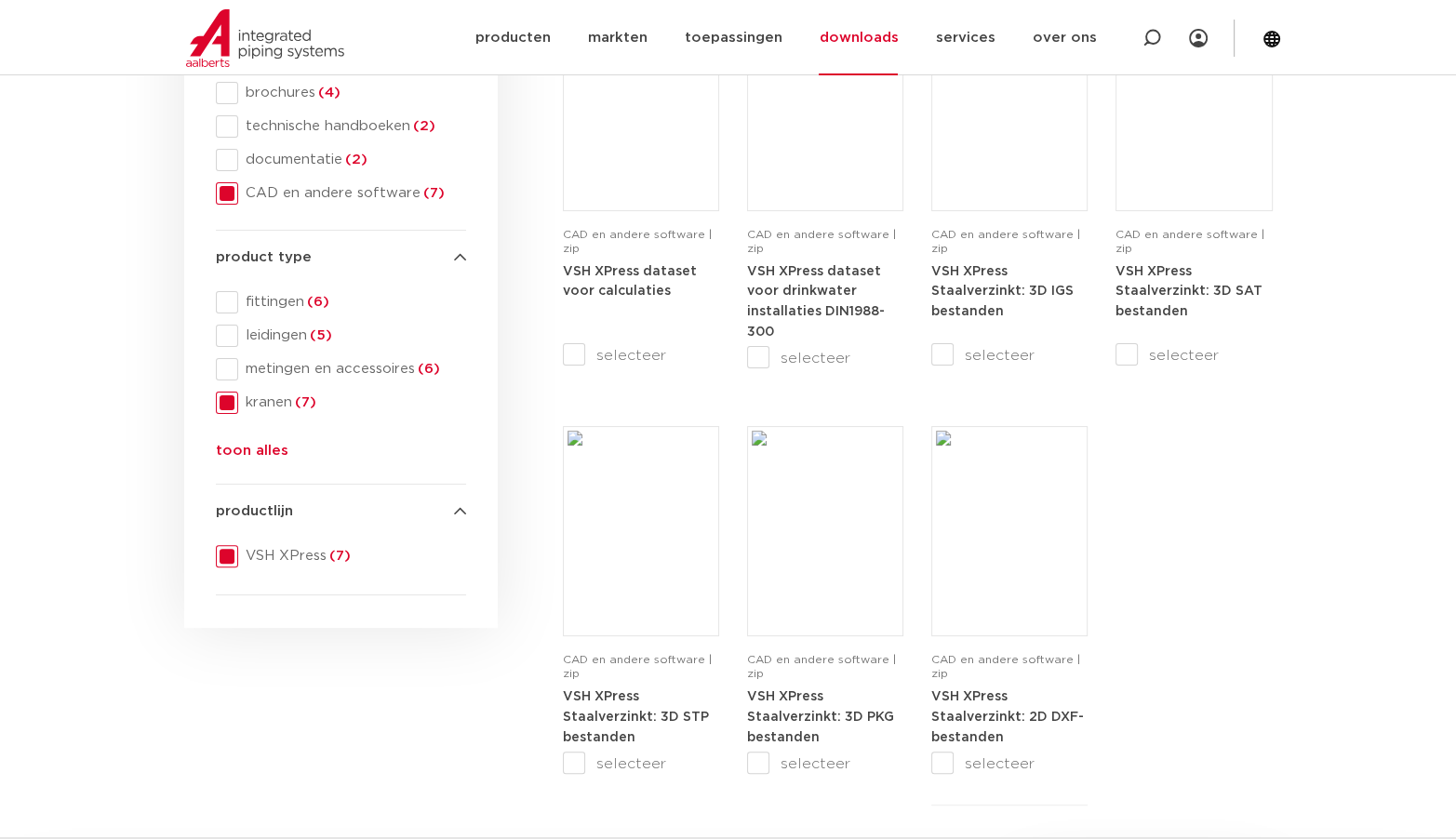
scroll to position [311, 0]
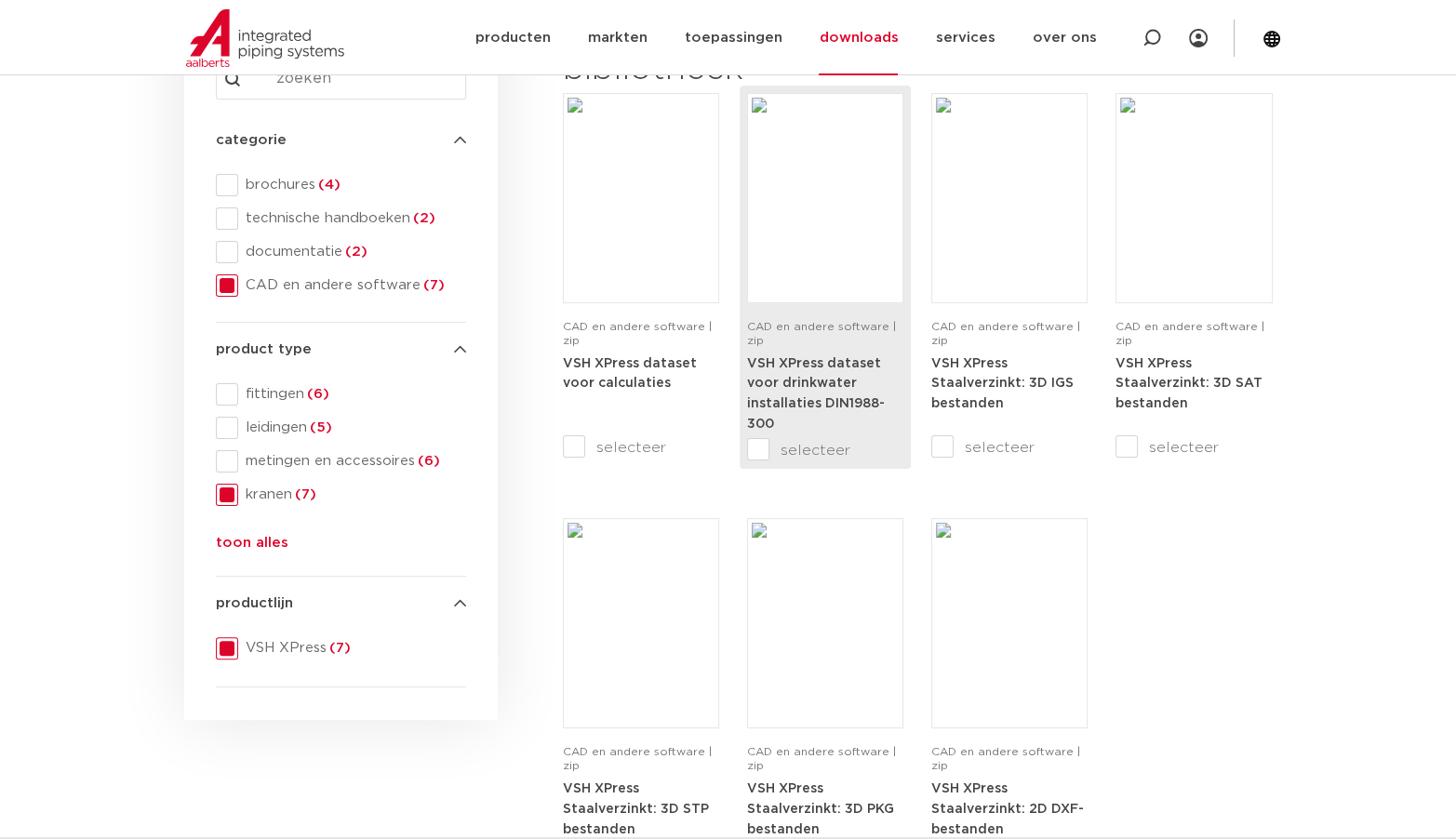
click at [807, 399] on strong "VSH XPress dataset voor drinkwater installaties DIN1988-300" at bounding box center [816, 394] width 138 height 74
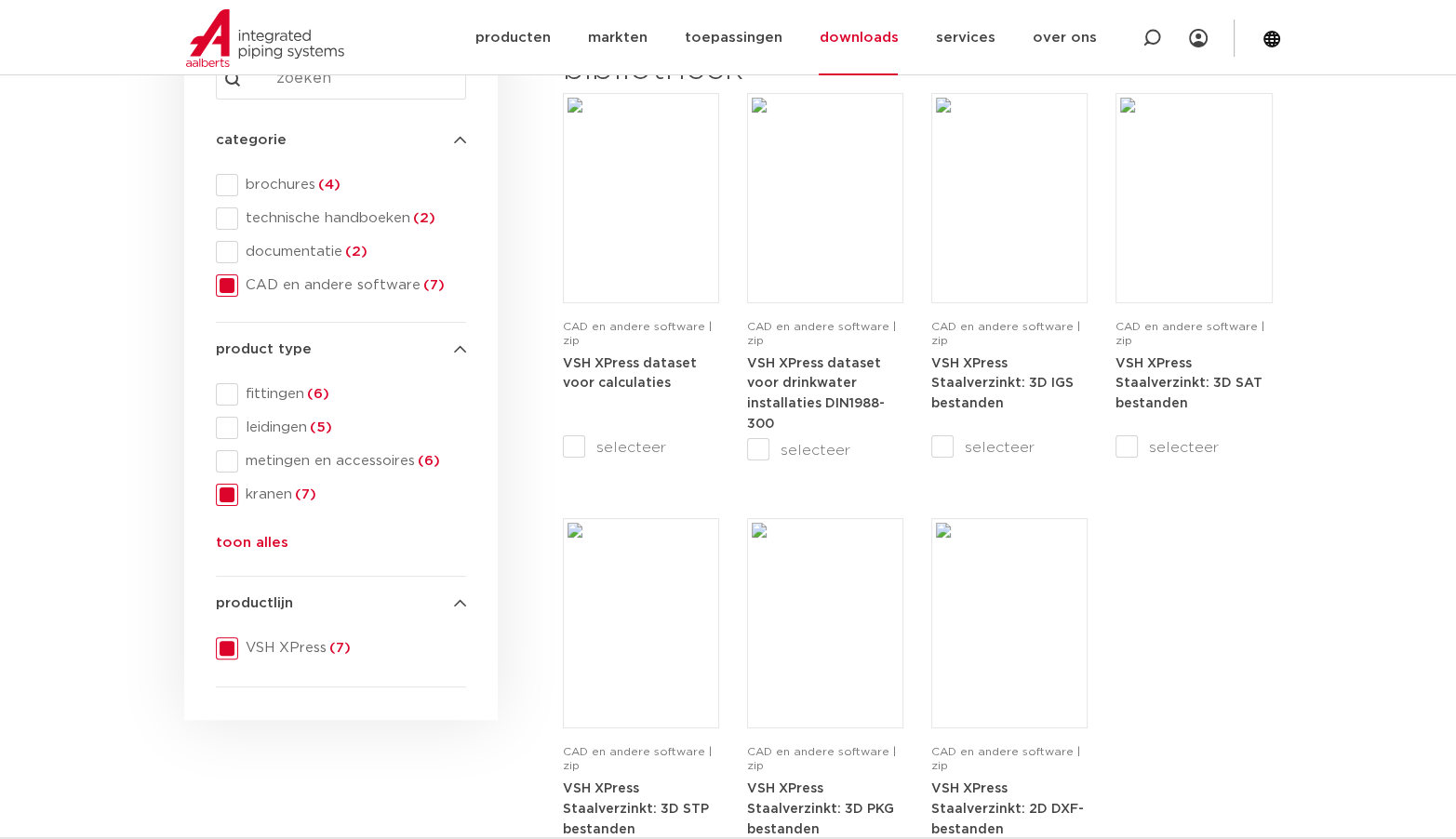
click at [1321, 701] on section "search downloads by name or type search Search content Clear filters filters wi…" at bounding box center [728, 462] width 1456 height 948
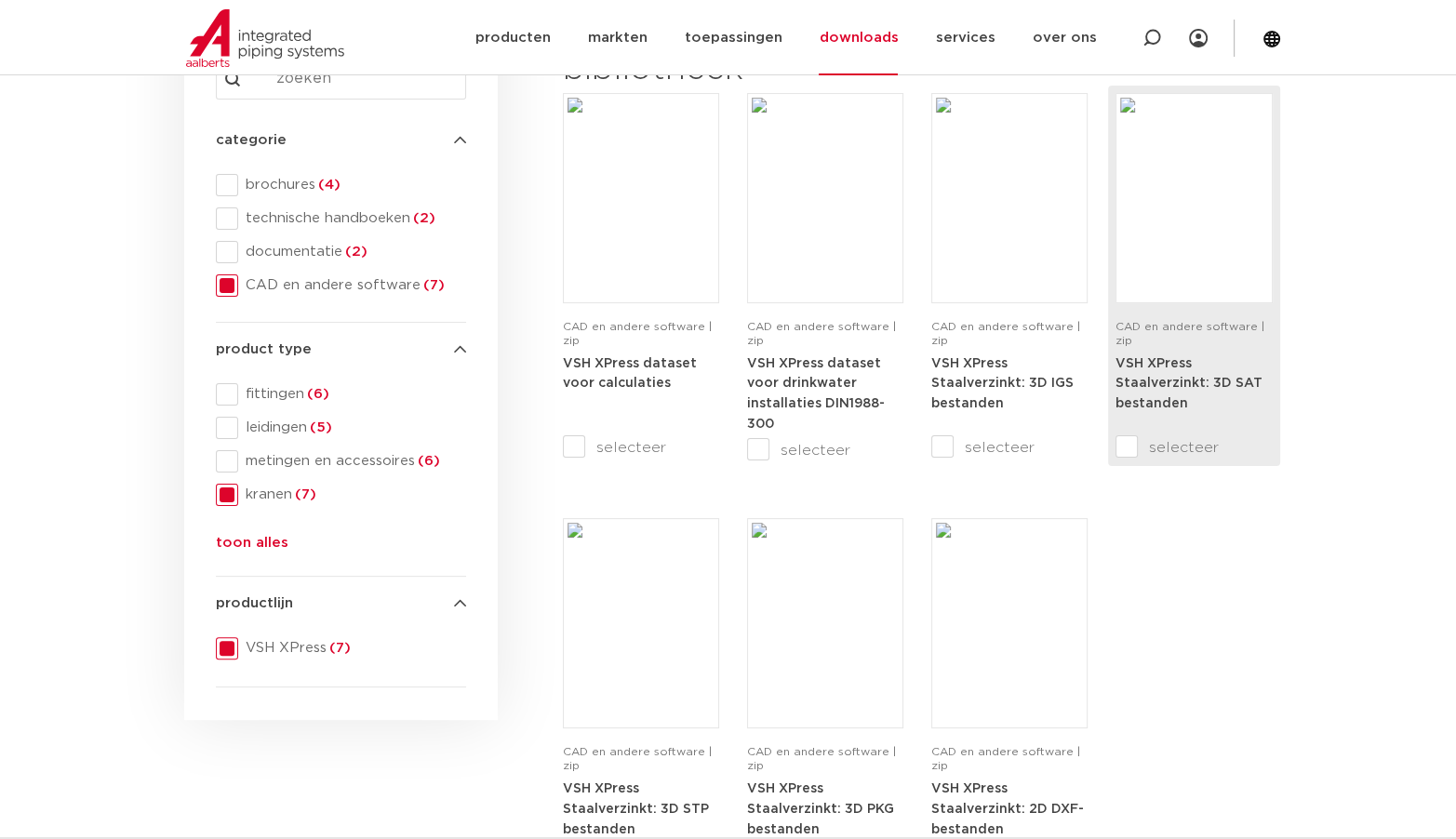
click at [1192, 445] on input "selecteer" at bounding box center [1155, 447] width 79 height 22
checkbox input "true"
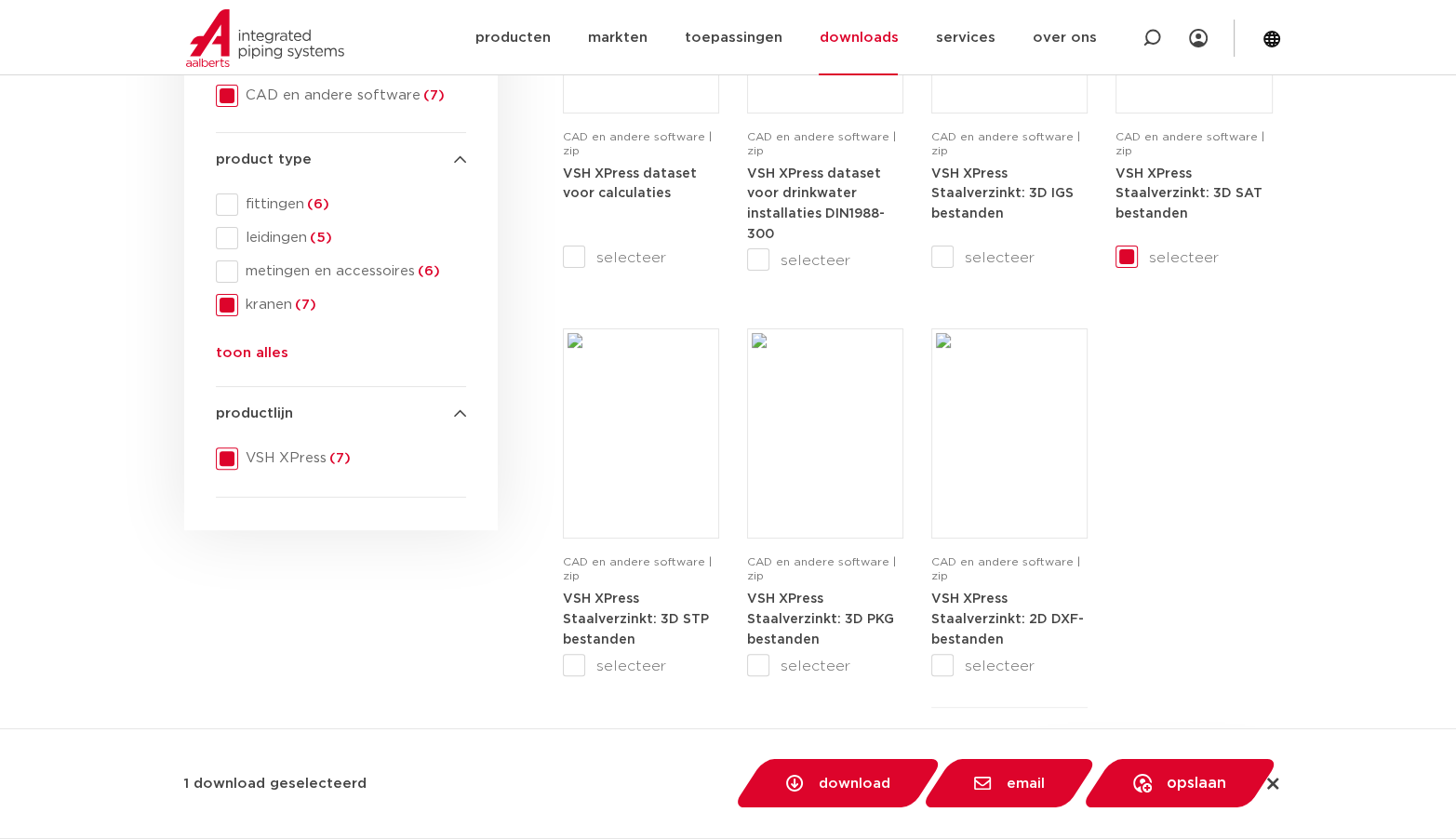
scroll to position [497, 0]
click at [221, 457] on span at bounding box center [227, 461] width 22 height 22
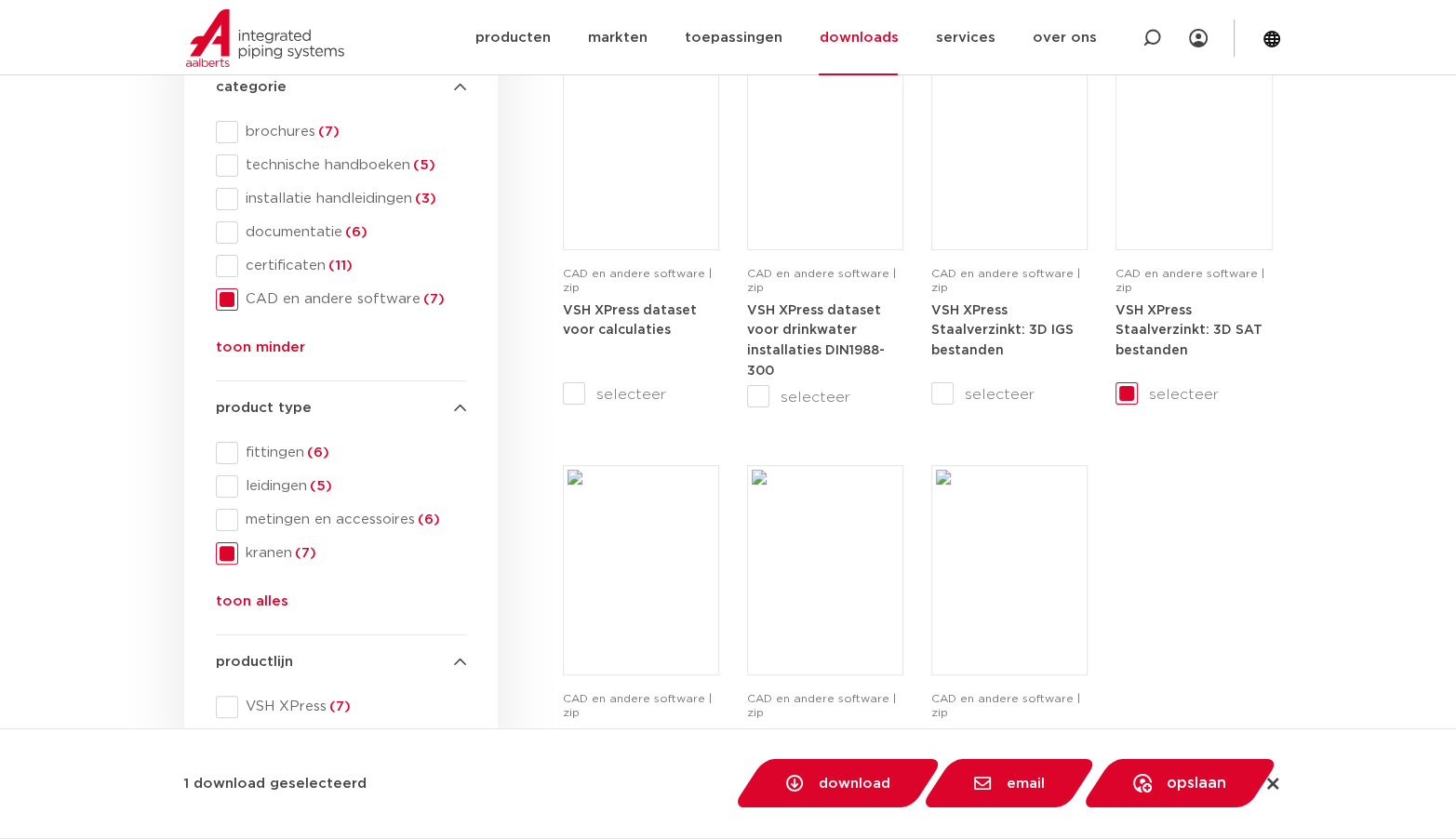
scroll to position [372, 0]
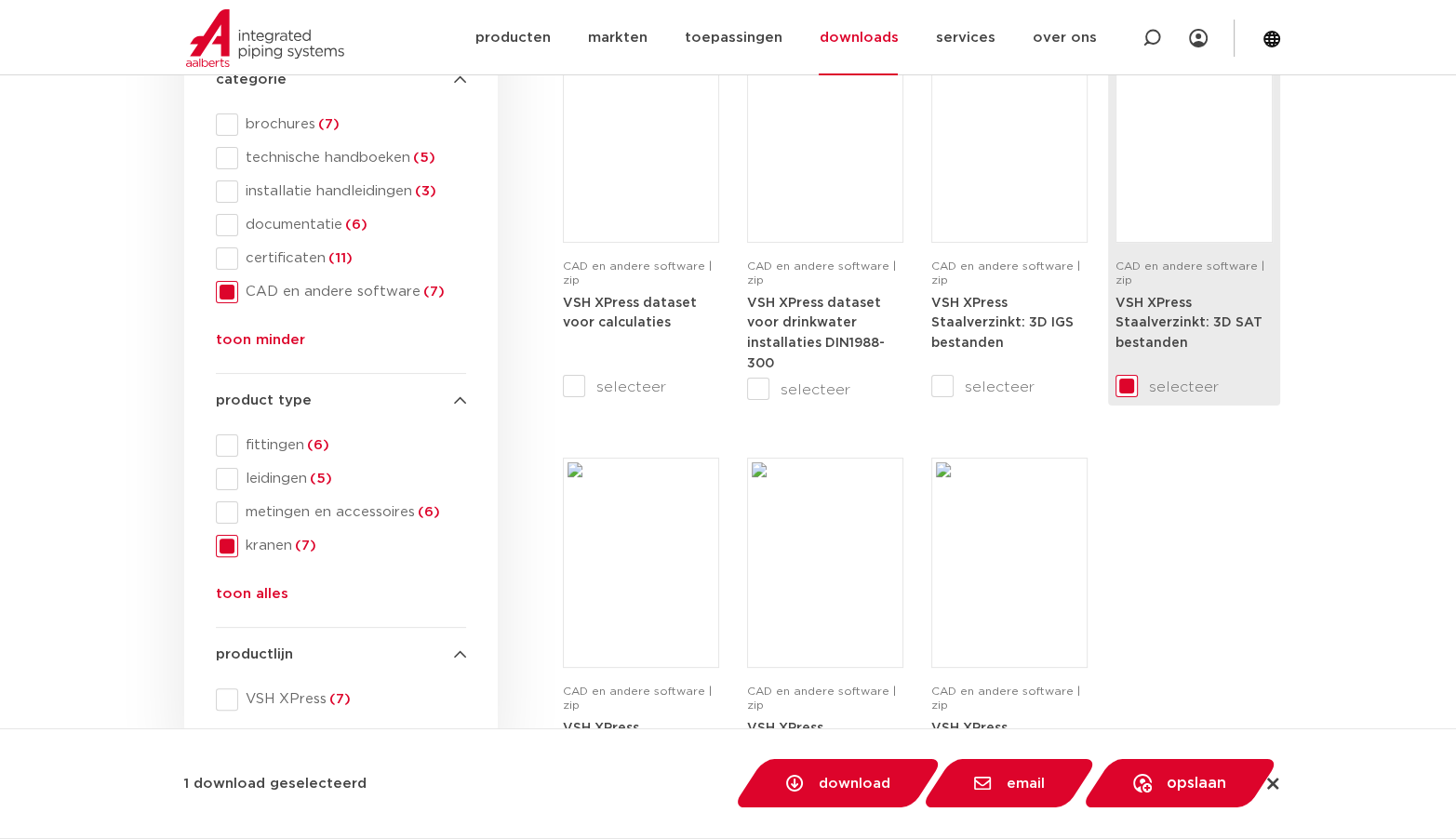
click at [1168, 328] on strong "VSH XPress Staalverzinkt: 3D SAT bestanden" at bounding box center [1189, 323] width 147 height 53
checkbox input "false"
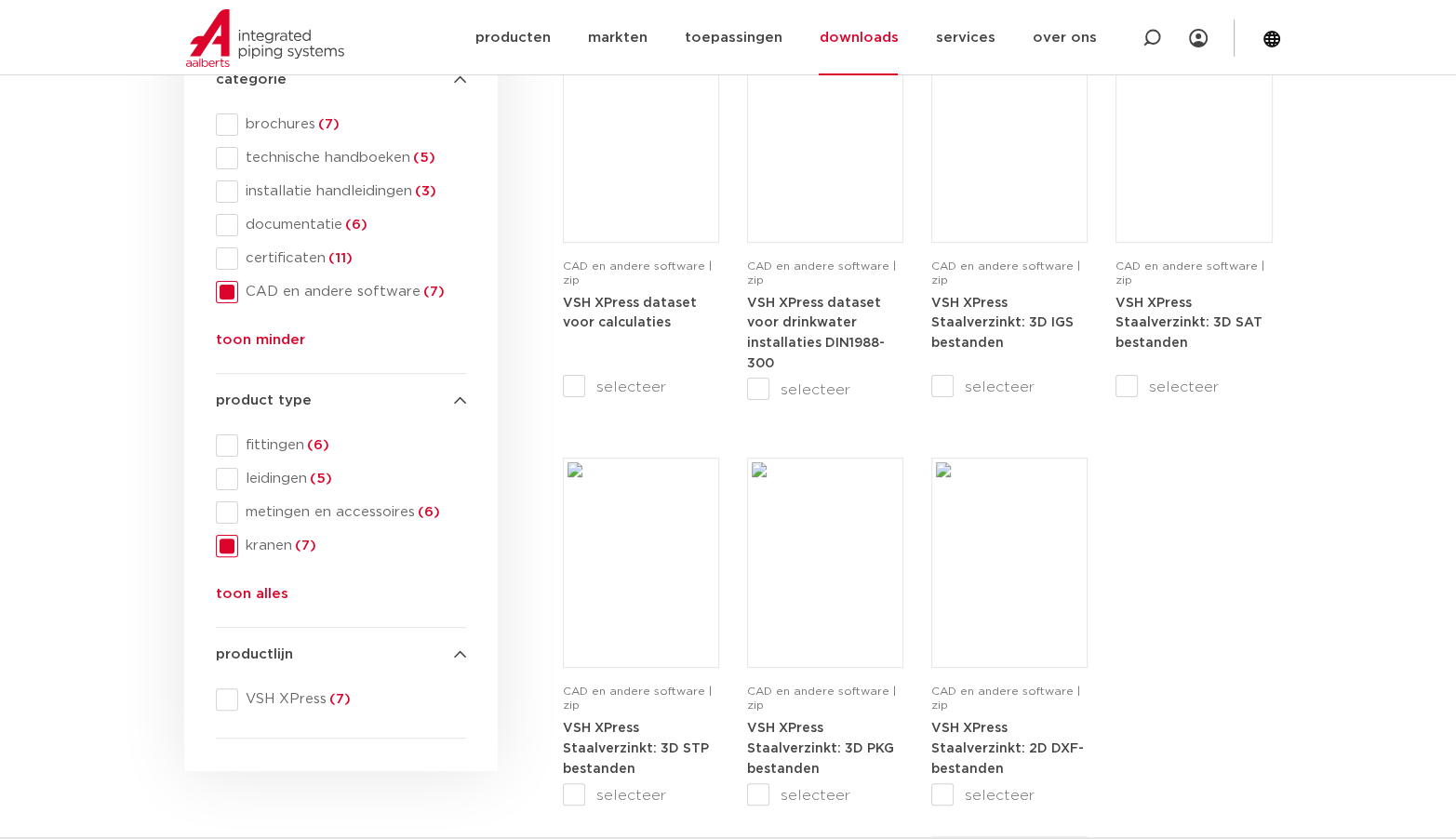
click at [1200, 669] on div "CAD en andere software | zip VSH XPress dataset voor calculaties selecteer CAD …" at bounding box center [918, 435] width 710 height 804
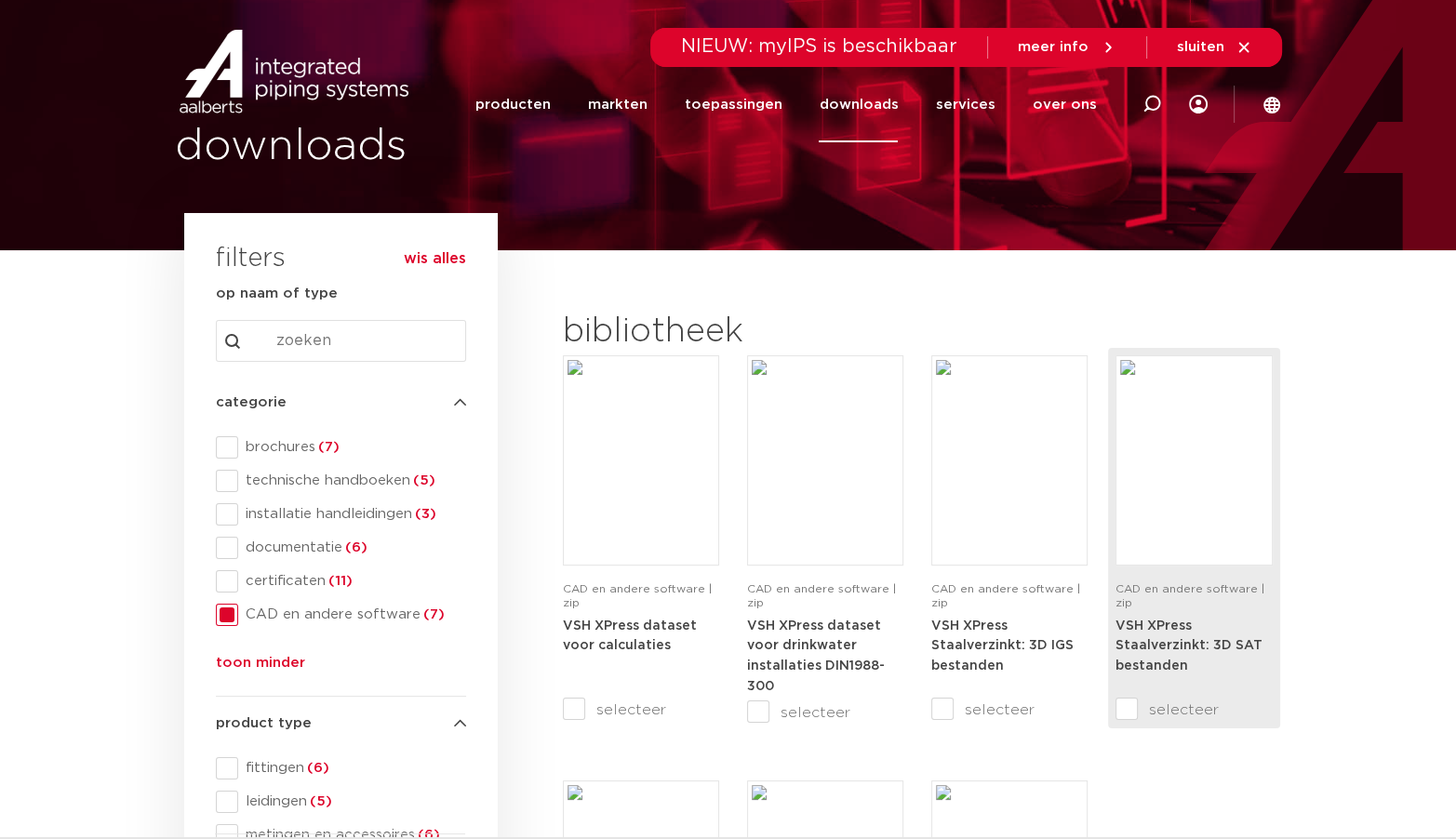
scroll to position [0, 0]
